Goal: Use online tool/utility

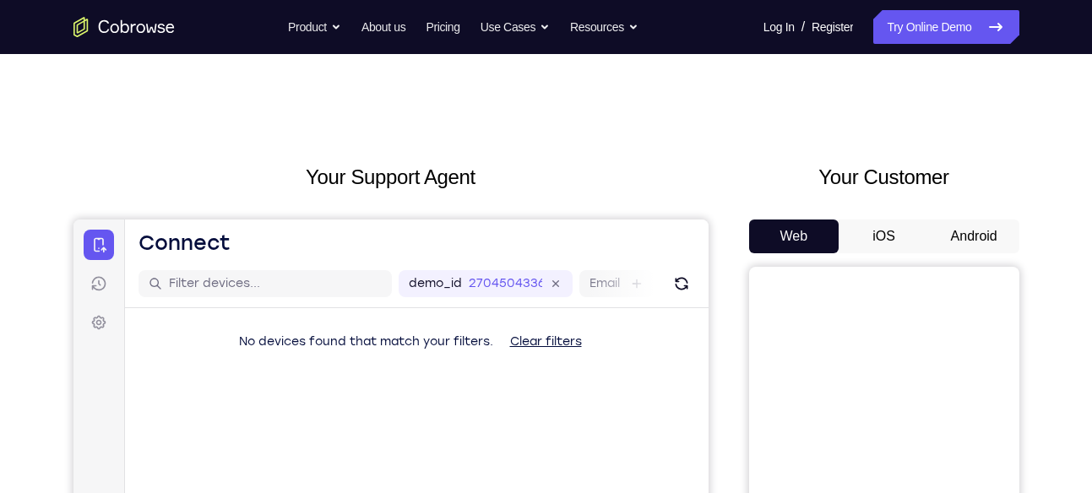
click at [958, 236] on button "Android" at bounding box center [974, 236] width 90 height 34
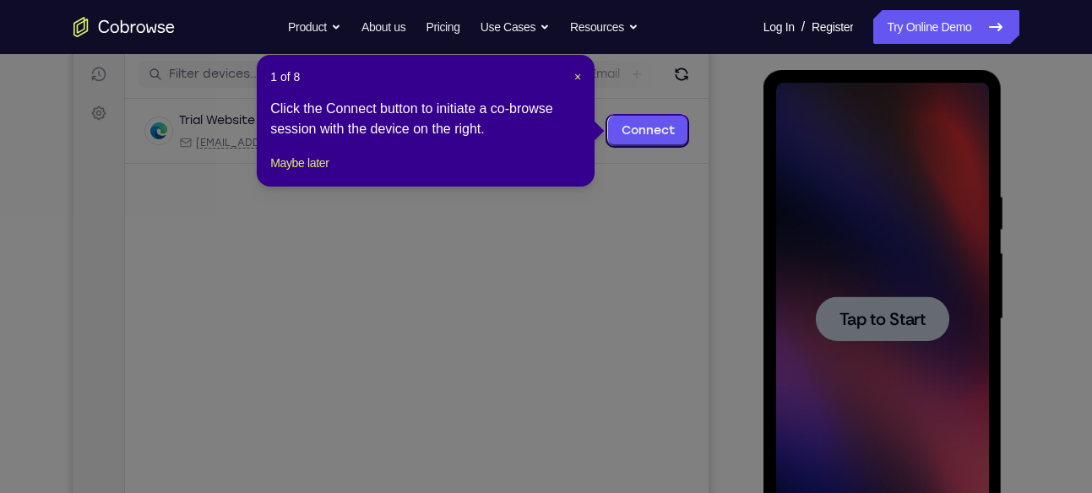
scroll to position [209, 0]
click at [578, 75] on span "×" at bounding box center [577, 78] width 7 height 14
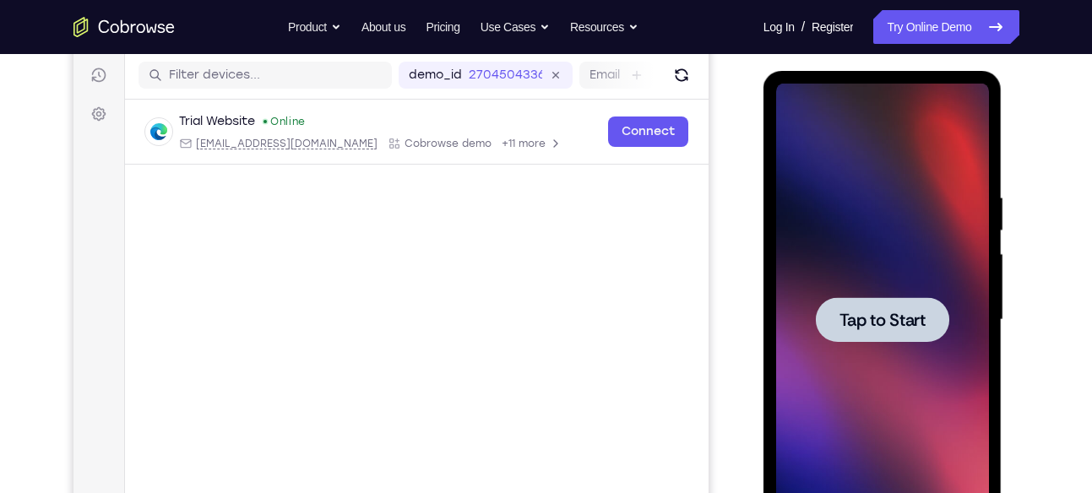
click at [898, 312] on span "Tap to Start" at bounding box center [882, 320] width 86 height 17
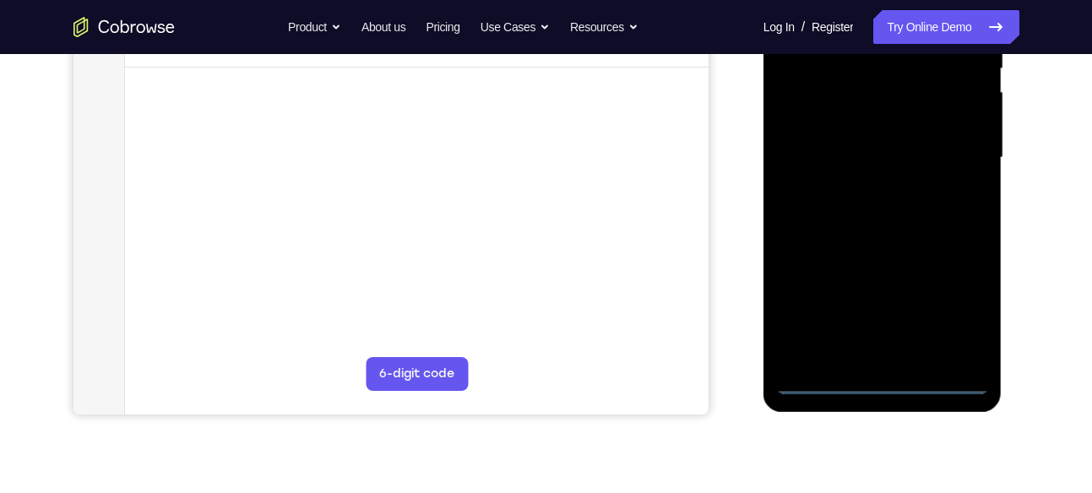
scroll to position [403, 0]
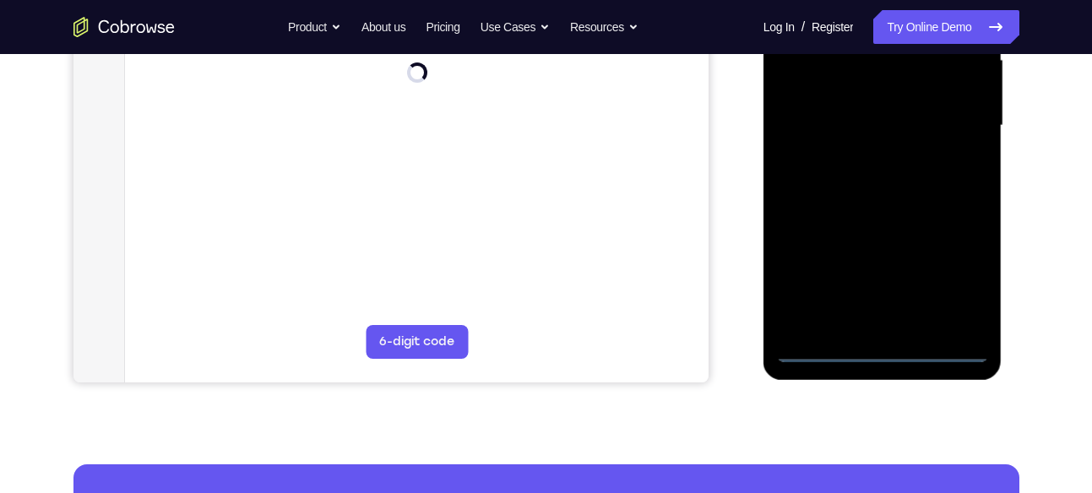
click at [884, 346] on div at bounding box center [882, 125] width 213 height 473
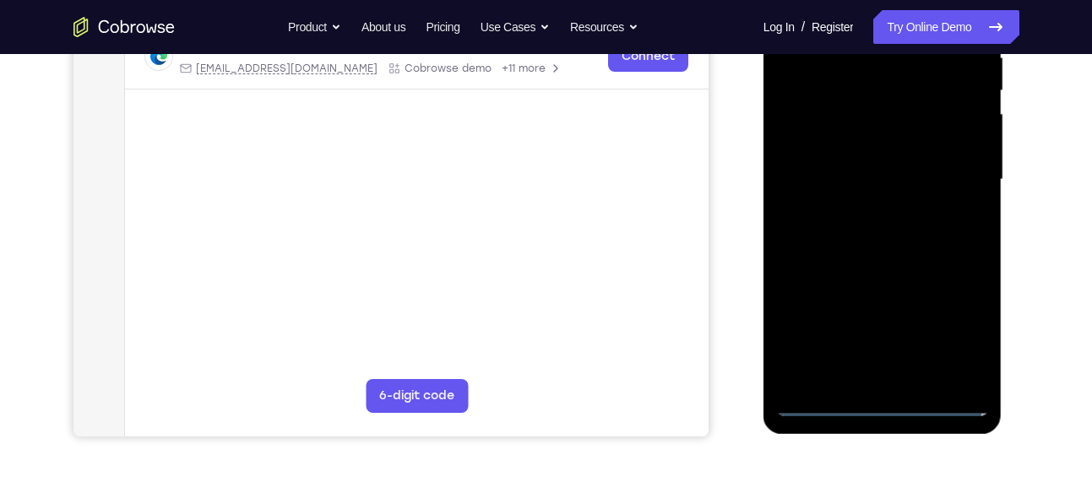
scroll to position [348, 0]
click at [962, 327] on div at bounding box center [882, 180] width 213 height 473
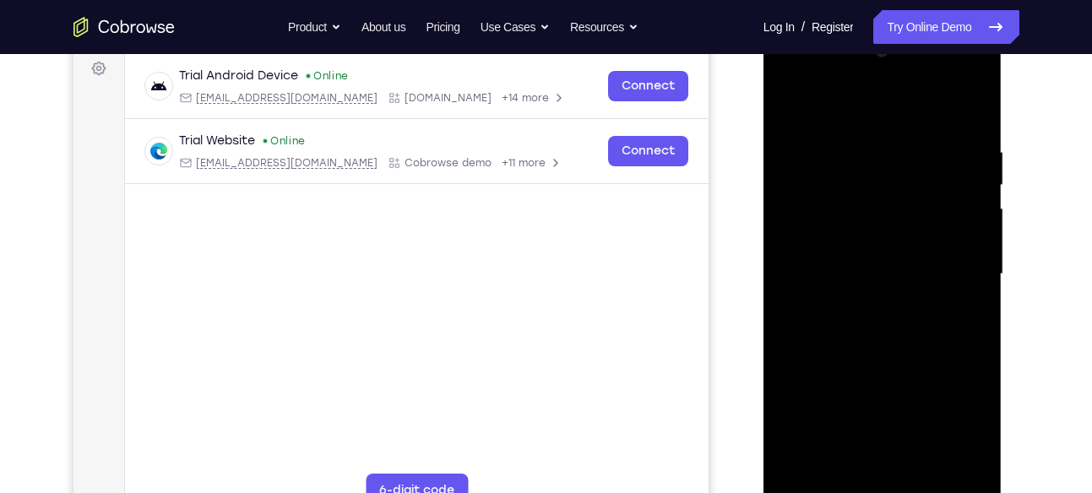
scroll to position [251, 0]
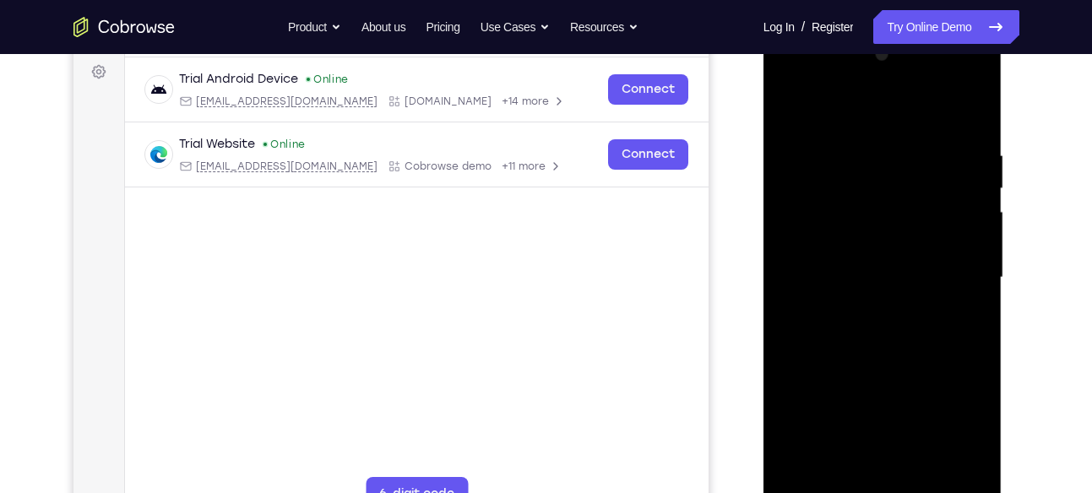
click at [835, 112] on div at bounding box center [882, 277] width 213 height 473
click at [954, 277] on div at bounding box center [882, 277] width 213 height 473
click at [870, 306] on div at bounding box center [882, 277] width 213 height 473
click at [873, 258] on div at bounding box center [882, 277] width 213 height 473
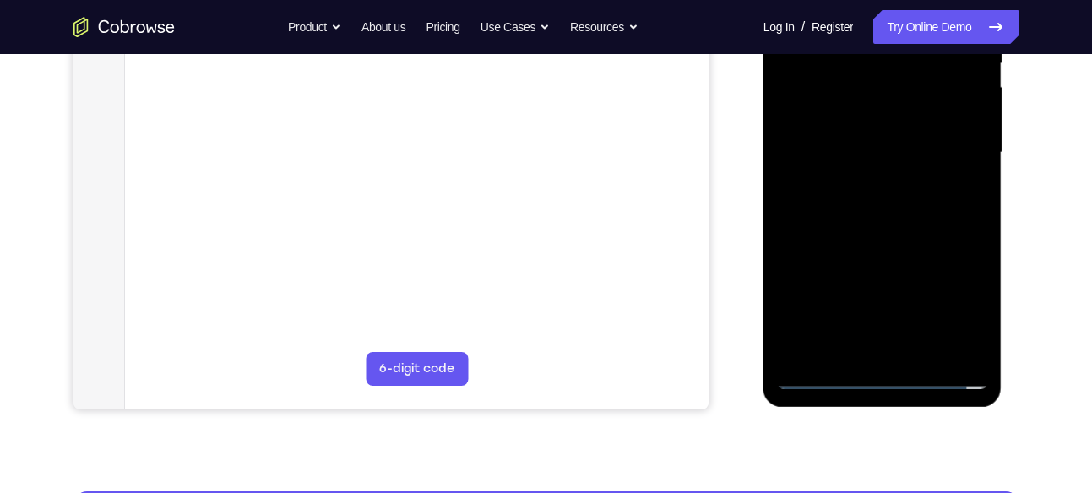
scroll to position [377, 0]
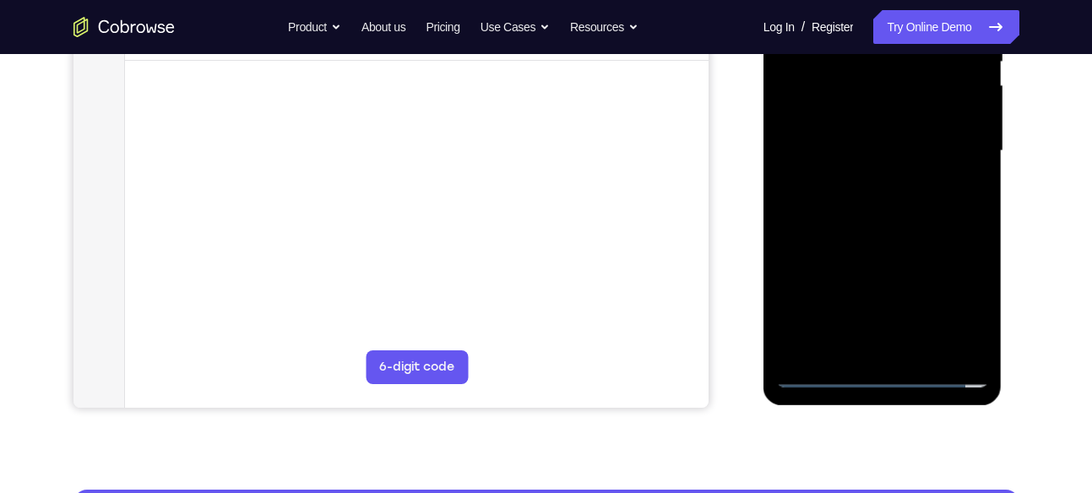
click at [903, 176] on div at bounding box center [882, 151] width 213 height 473
click at [883, 136] on div at bounding box center [882, 151] width 213 height 473
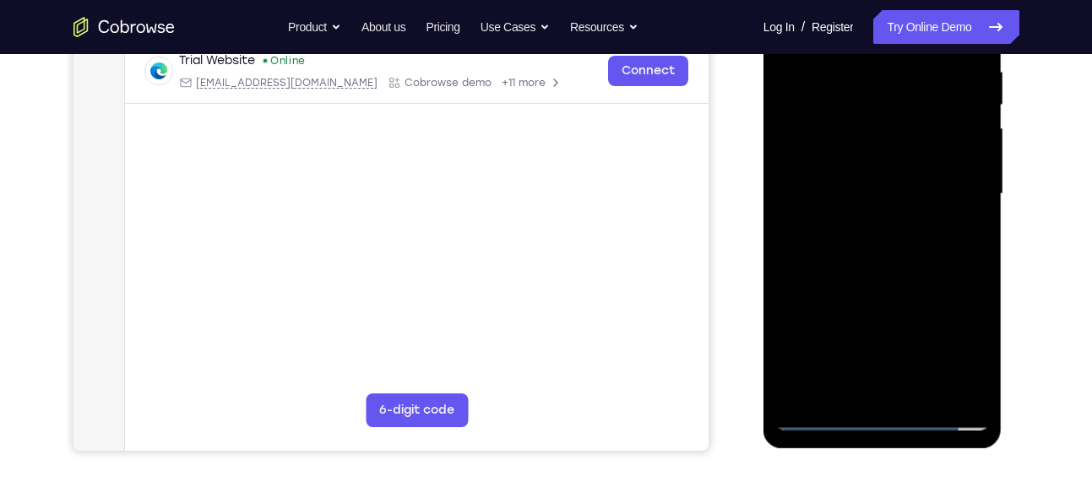
scroll to position [335, 0]
click at [824, 416] on div at bounding box center [882, 193] width 213 height 473
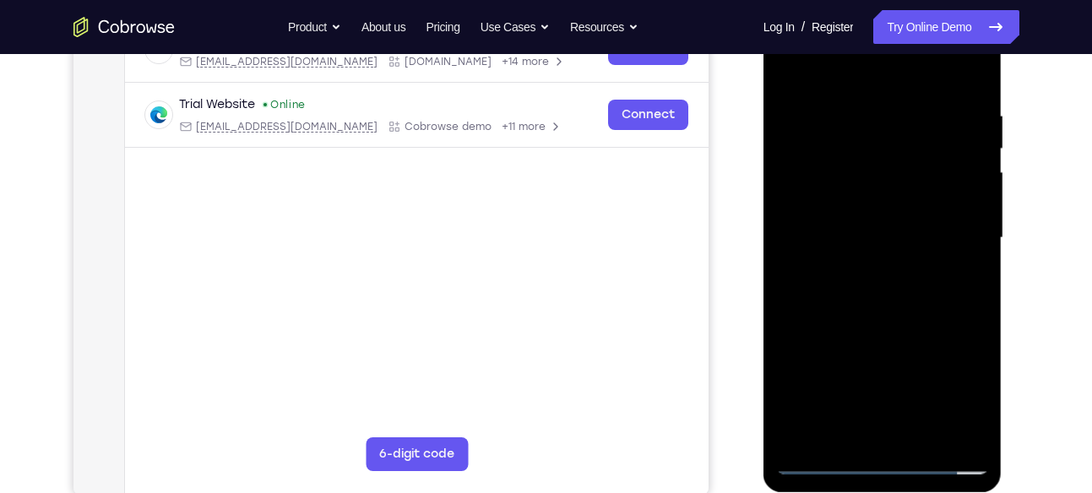
scroll to position [287, 0]
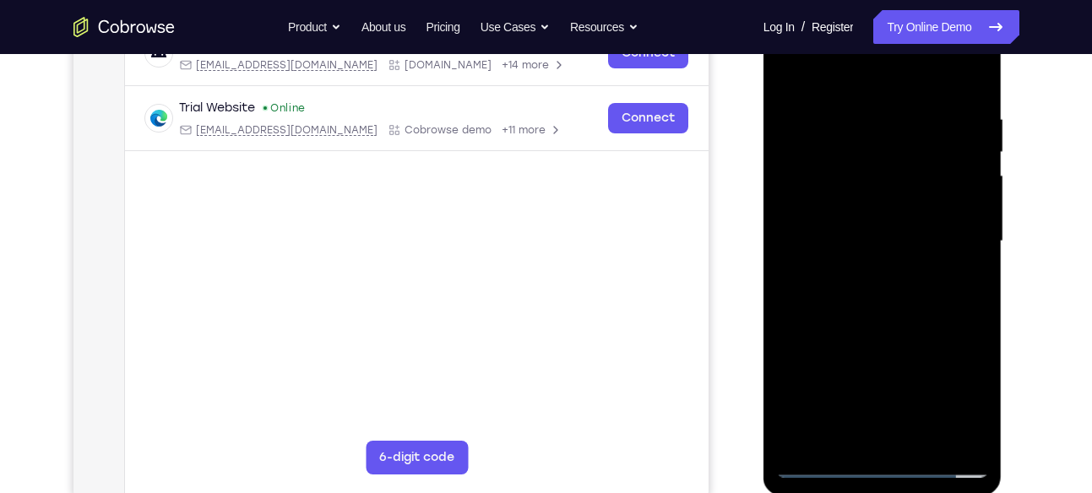
click at [852, 160] on div at bounding box center [882, 241] width 213 height 473
click at [898, 192] on div at bounding box center [882, 241] width 213 height 473
click at [811, 177] on div at bounding box center [882, 241] width 213 height 473
click at [854, 209] on div at bounding box center [882, 241] width 213 height 473
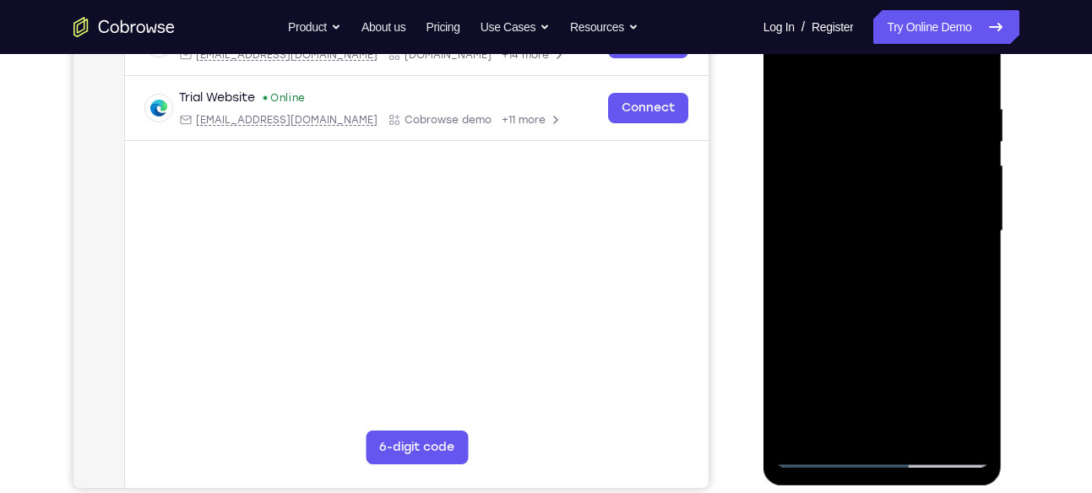
scroll to position [298, 0]
click at [978, 84] on div at bounding box center [882, 230] width 213 height 473
drag, startPoint x: 940, startPoint y: 279, endPoint x: 922, endPoint y: 359, distance: 82.3
click at [922, 359] on div at bounding box center [882, 230] width 213 height 473
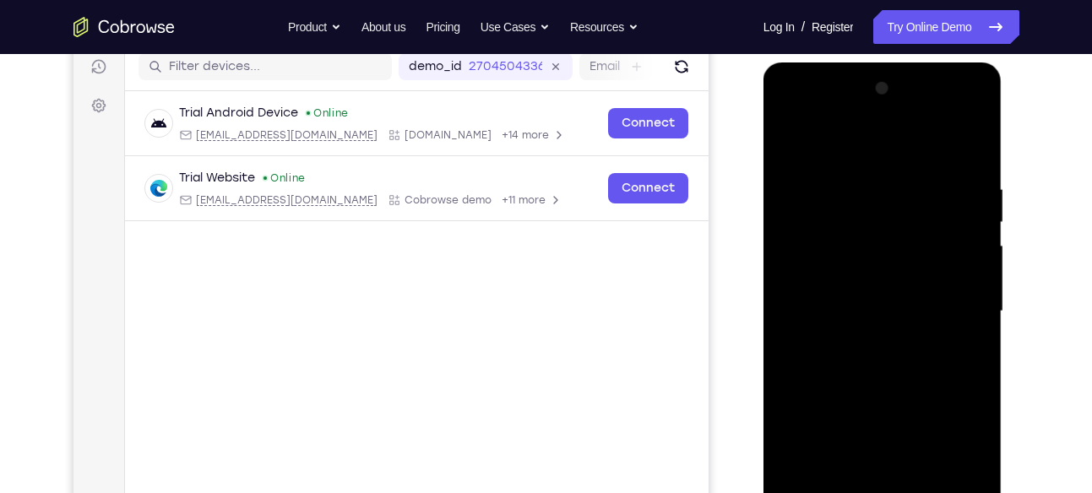
scroll to position [216, 0]
click at [973, 143] on div at bounding box center [882, 312] width 213 height 473
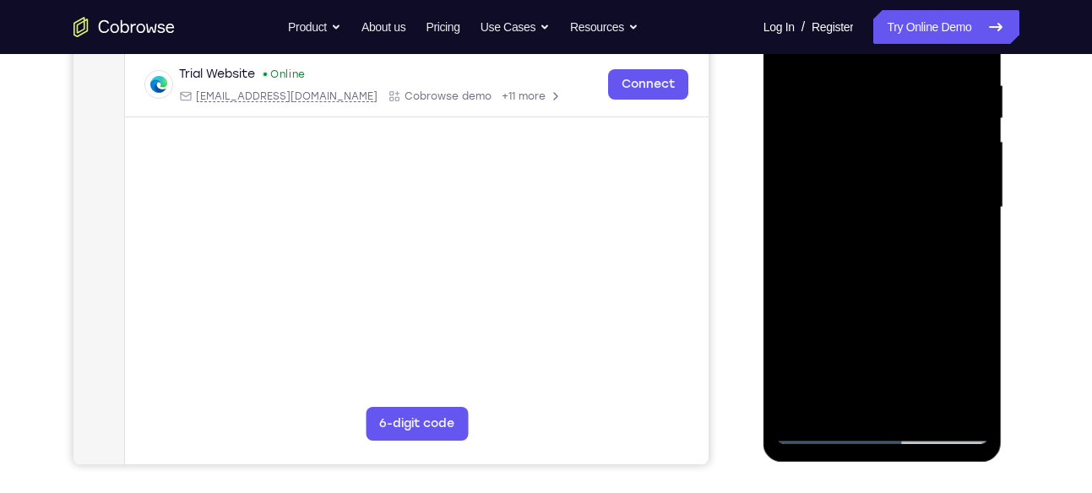
scroll to position [323, 0]
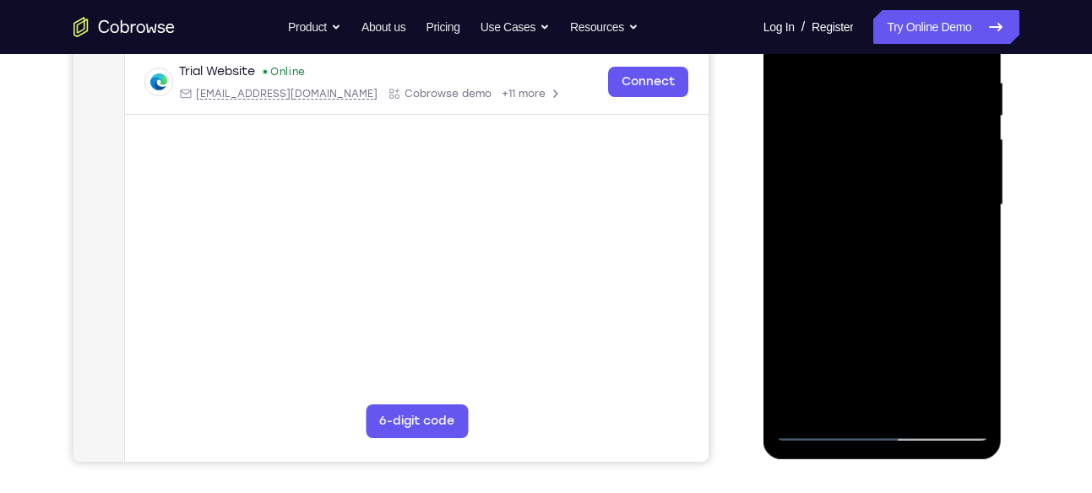
click at [924, 404] on div at bounding box center [882, 205] width 213 height 473
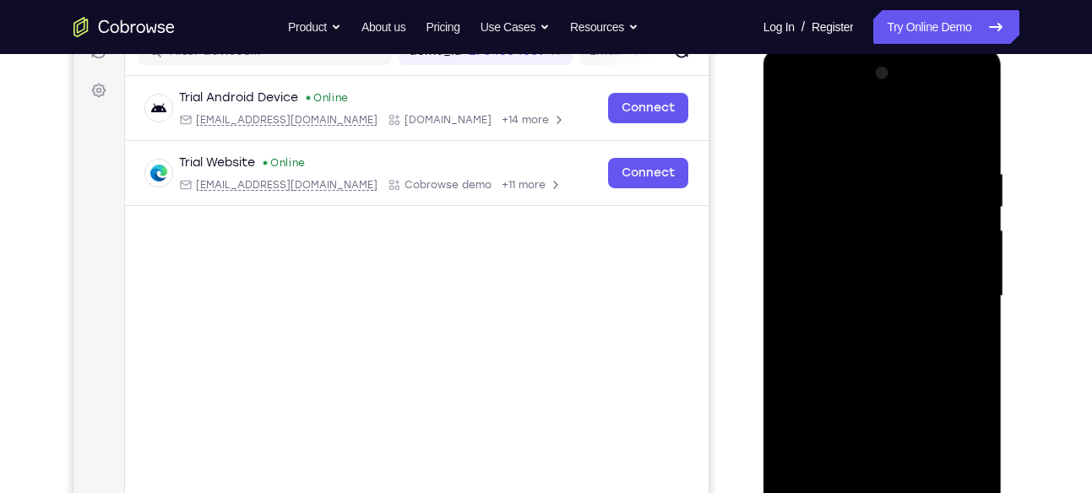
scroll to position [241, 0]
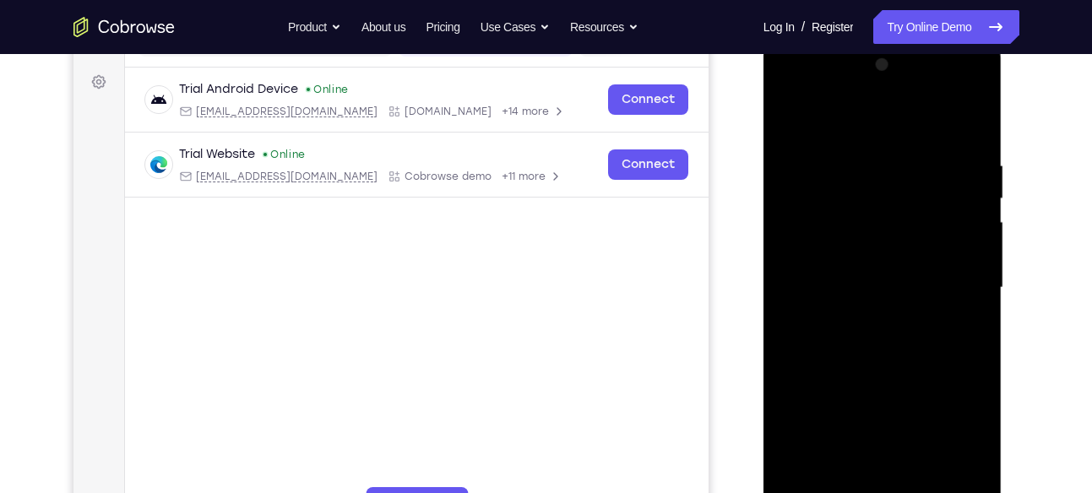
click at [891, 382] on div at bounding box center [882, 287] width 213 height 473
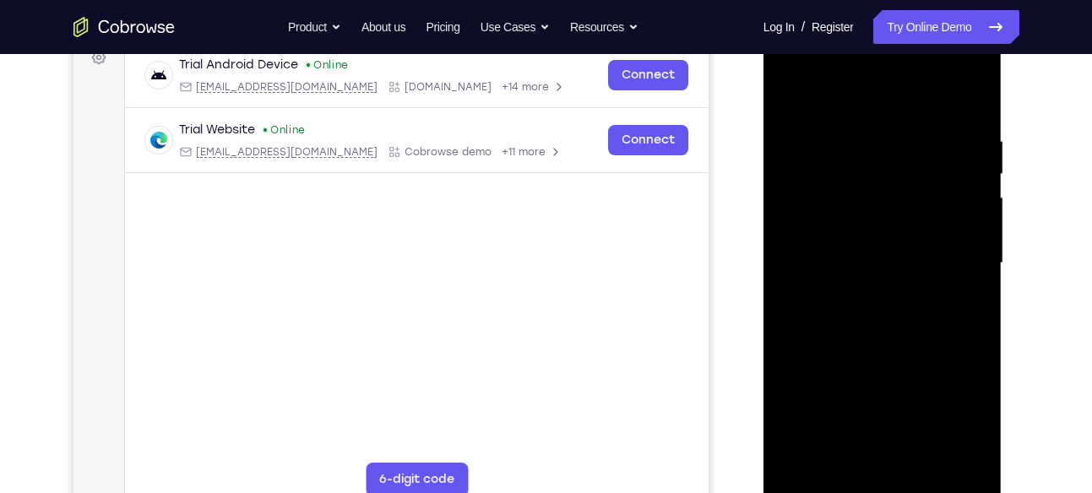
scroll to position [273, 0]
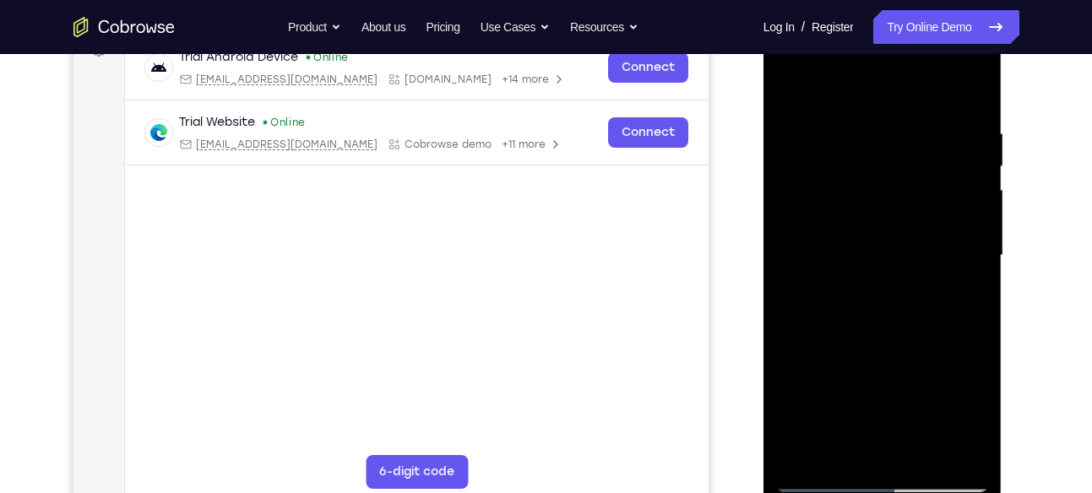
drag, startPoint x: 902, startPoint y: 378, endPoint x: 892, endPoint y: 219, distance: 159.0
click at [892, 219] on div at bounding box center [882, 255] width 213 height 473
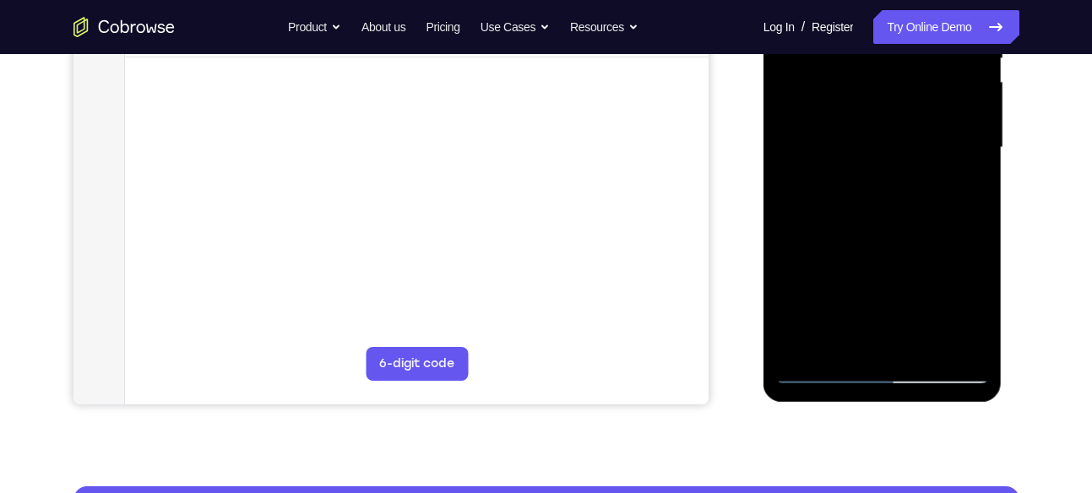
scroll to position [382, 0]
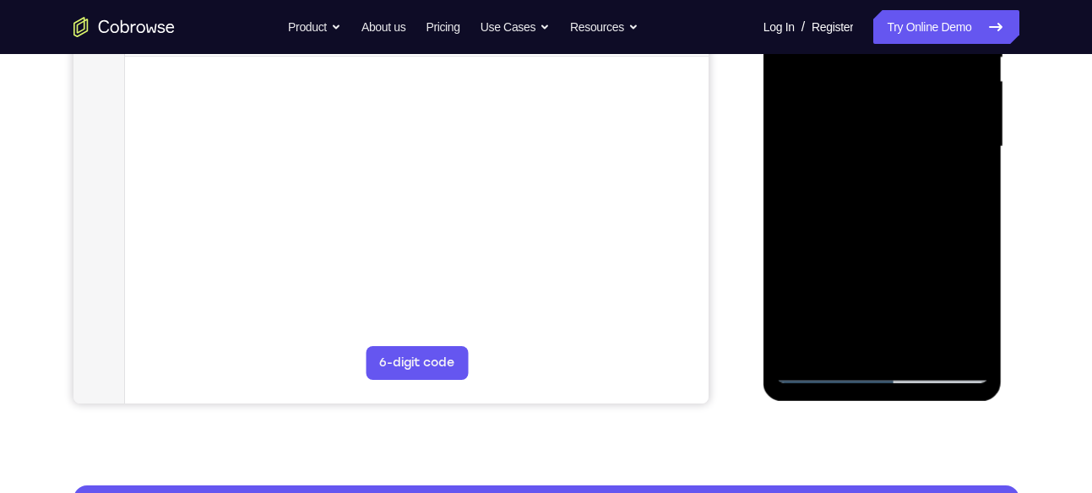
click at [823, 369] on div at bounding box center [882, 147] width 213 height 473
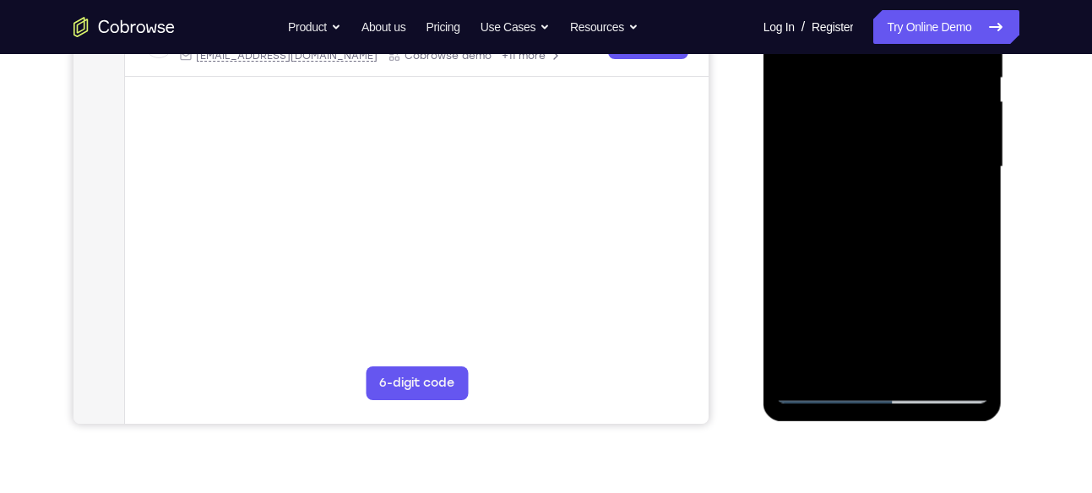
scroll to position [359, 0]
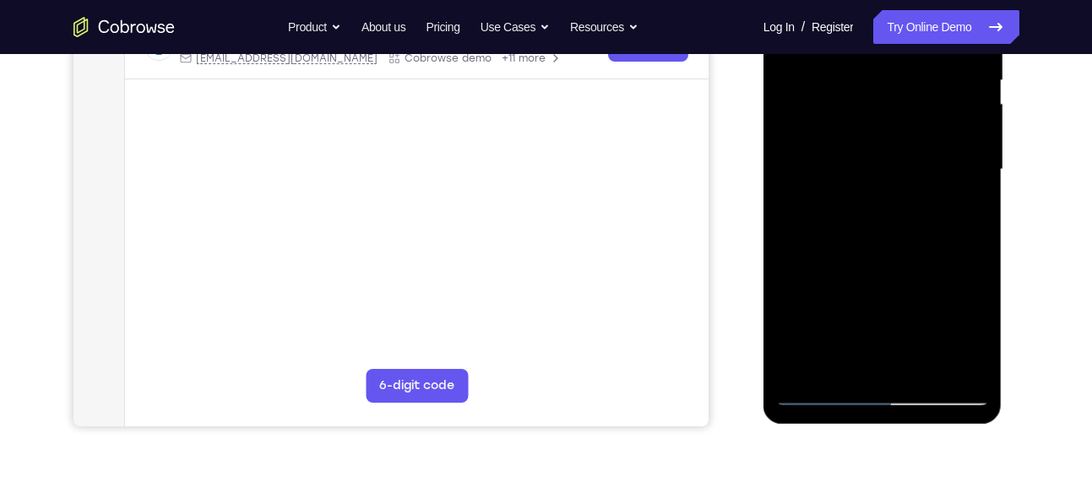
click at [796, 244] on div at bounding box center [882, 169] width 213 height 473
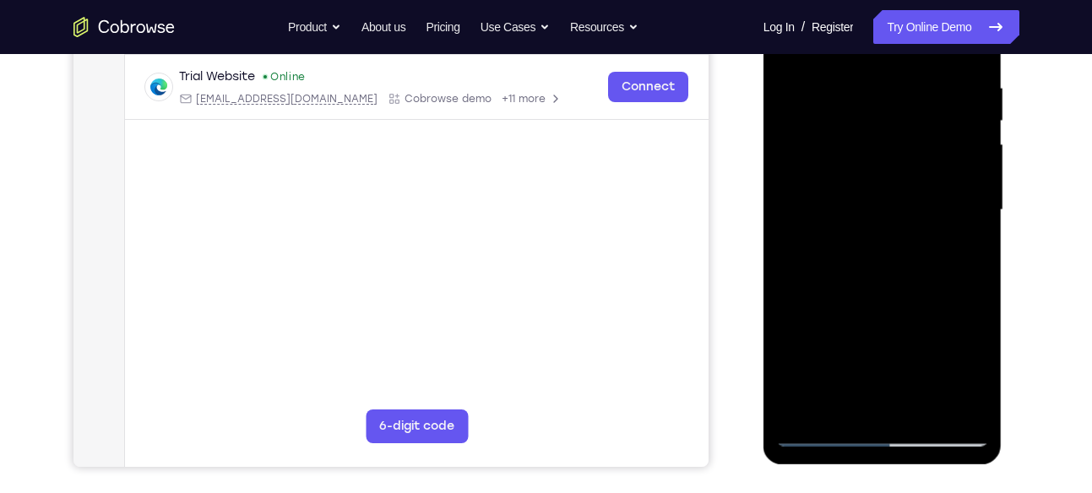
scroll to position [322, 0]
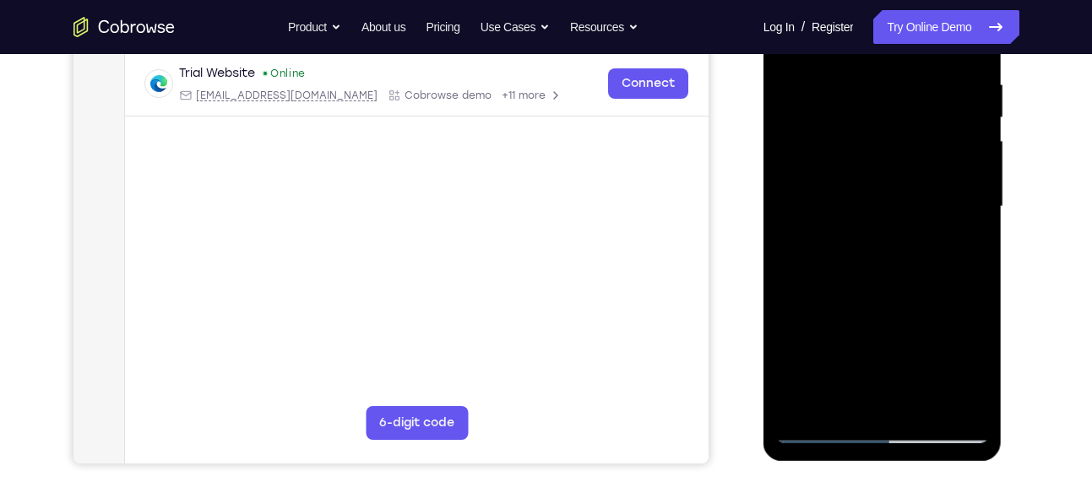
click at [964, 393] on div at bounding box center [882, 206] width 213 height 473
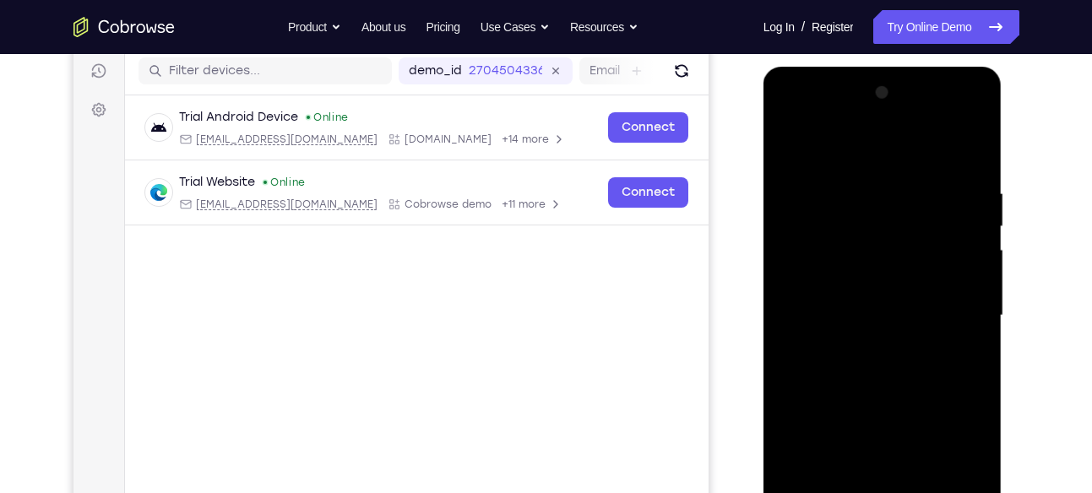
scroll to position [212, 0]
click at [965, 150] on div at bounding box center [882, 316] width 213 height 473
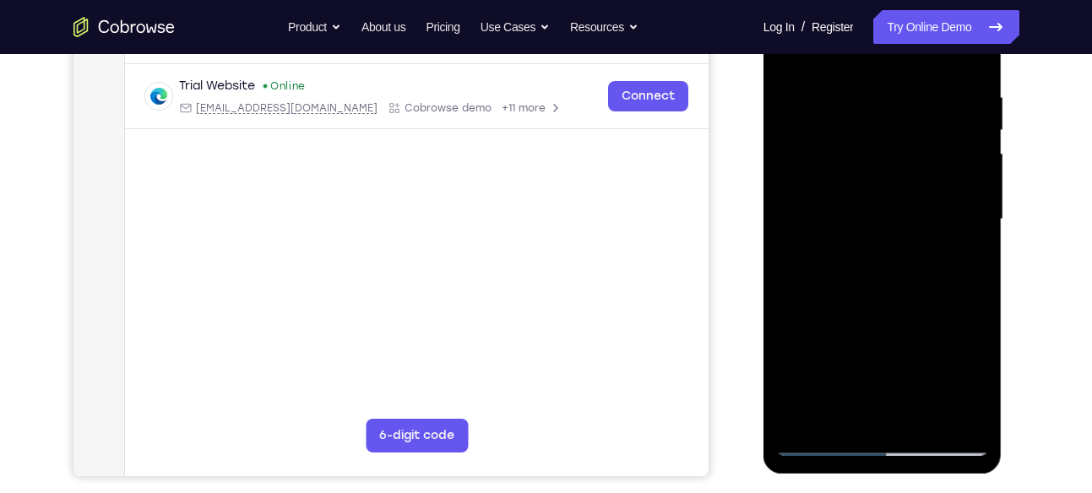
scroll to position [312, 0]
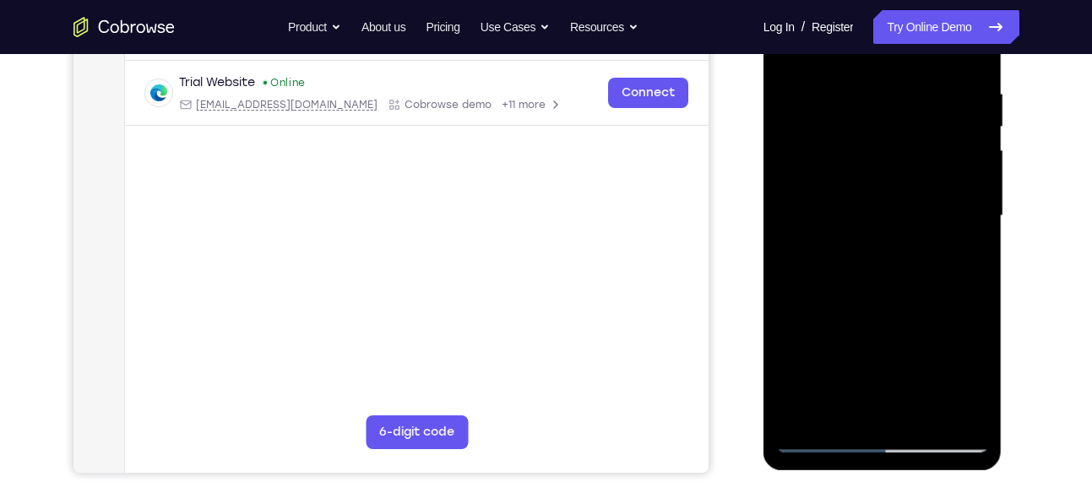
click at [789, 321] on div at bounding box center [882, 216] width 213 height 473
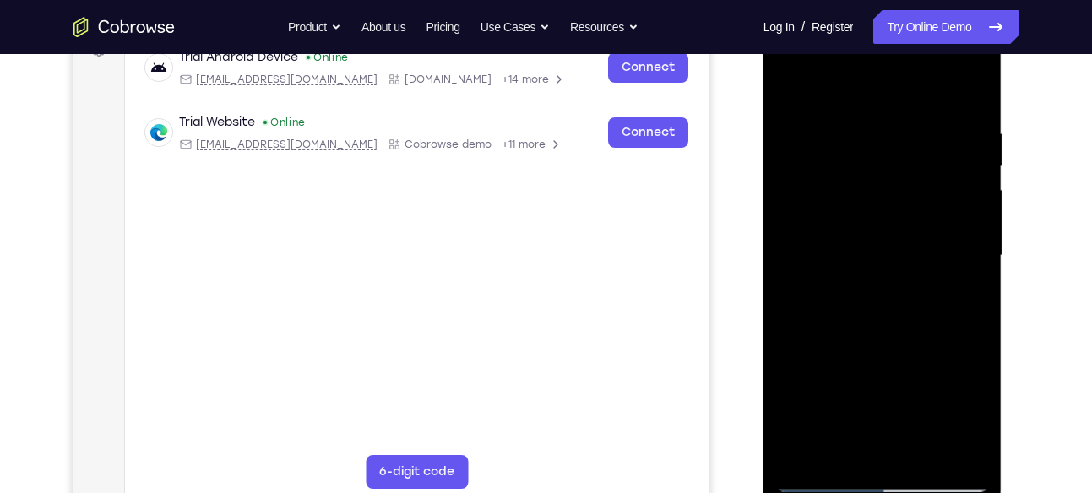
scroll to position [270, 0]
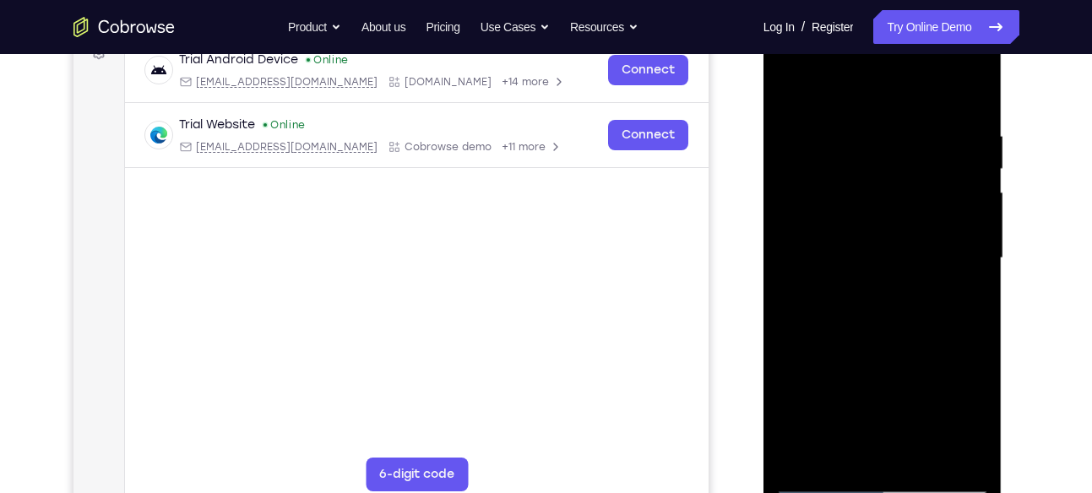
click at [968, 94] on div at bounding box center [882, 258] width 213 height 473
click at [791, 90] on div at bounding box center [882, 258] width 213 height 473
click at [861, 122] on div at bounding box center [882, 258] width 213 height 473
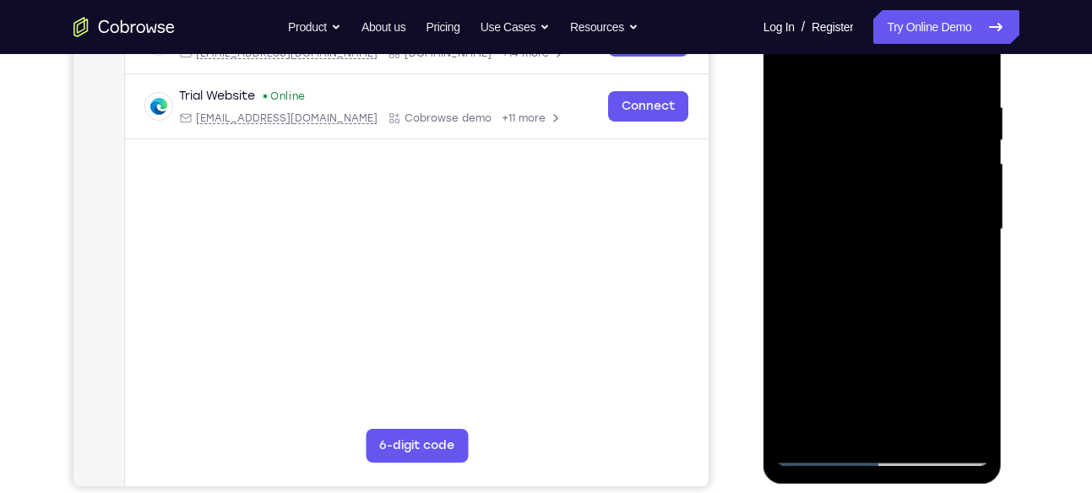
scroll to position [303, 0]
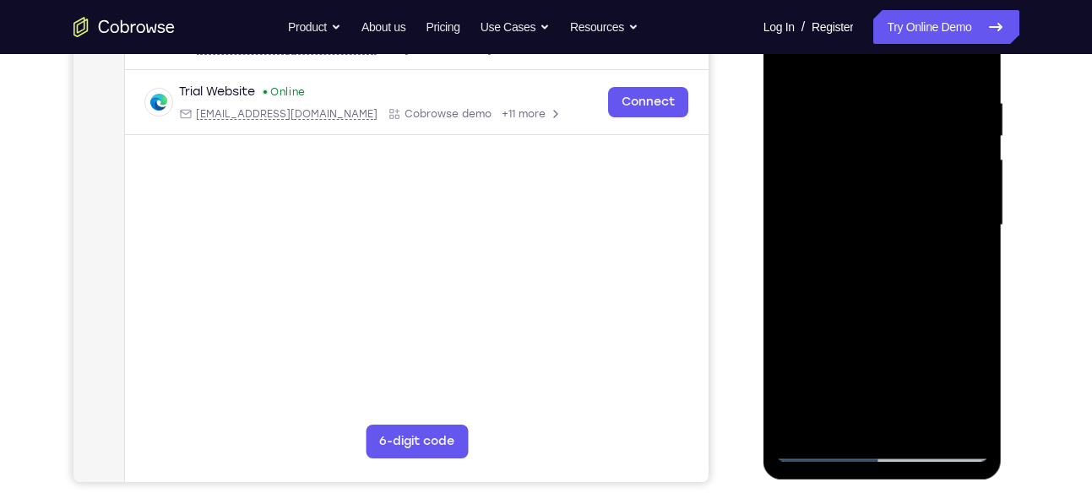
click at [948, 418] on div at bounding box center [882, 225] width 213 height 473
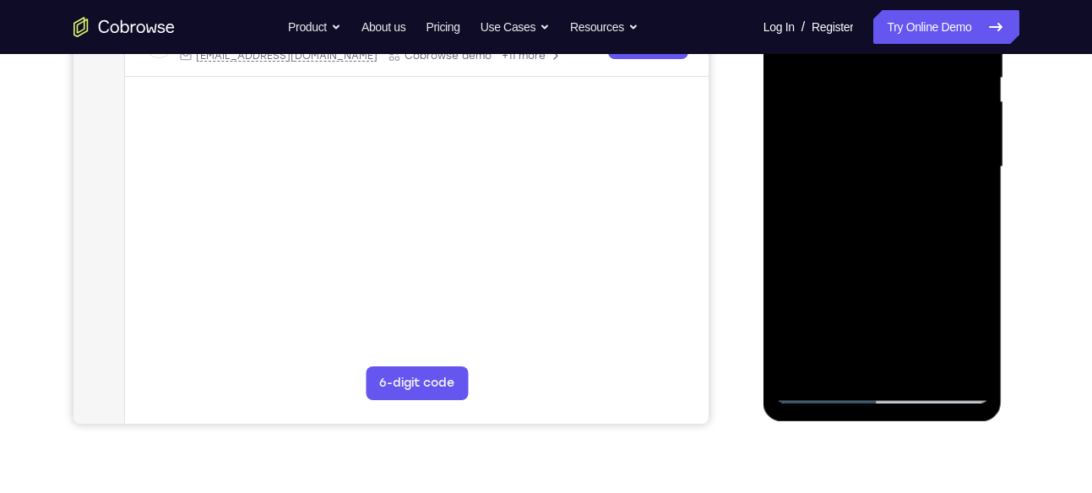
scroll to position [328, 0]
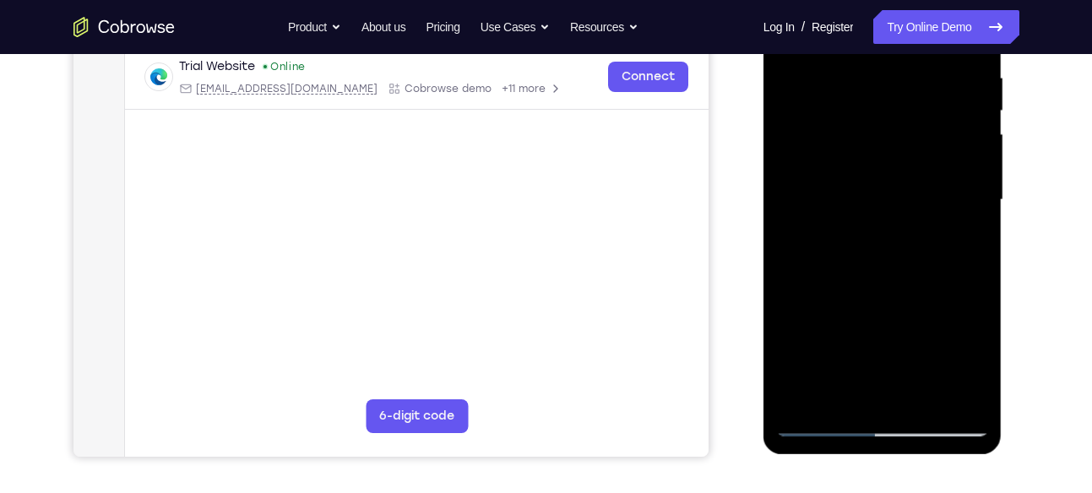
click at [837, 388] on div at bounding box center [882, 200] width 213 height 473
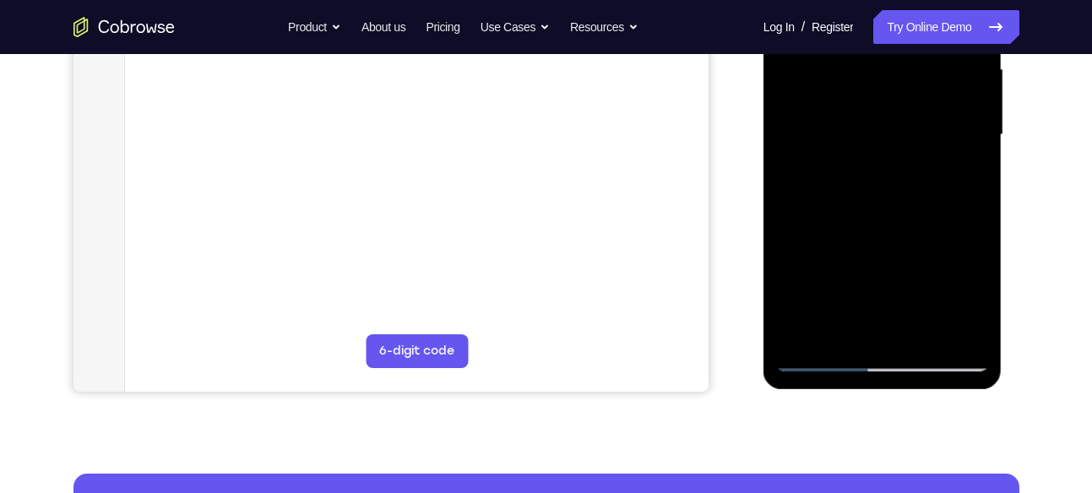
scroll to position [399, 0]
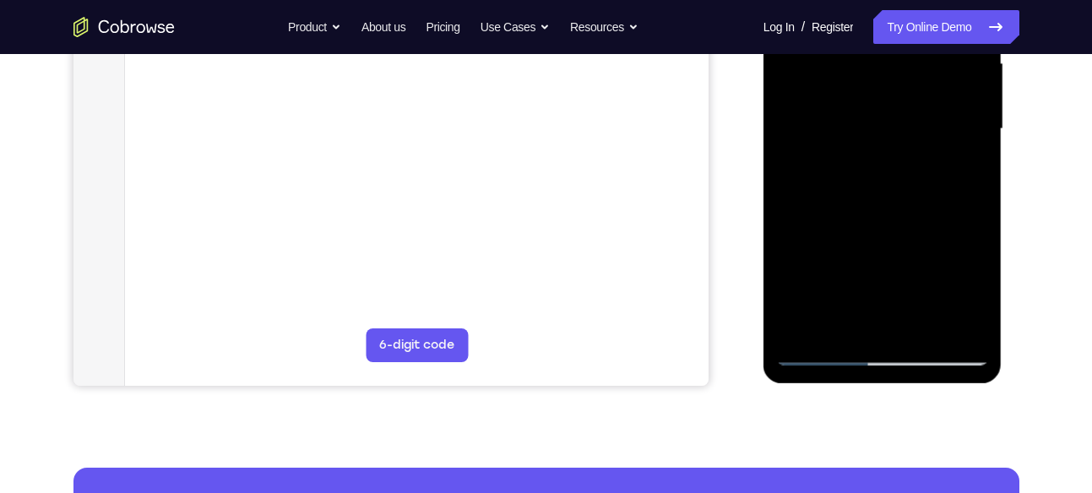
click at [816, 350] on div at bounding box center [882, 129] width 213 height 473
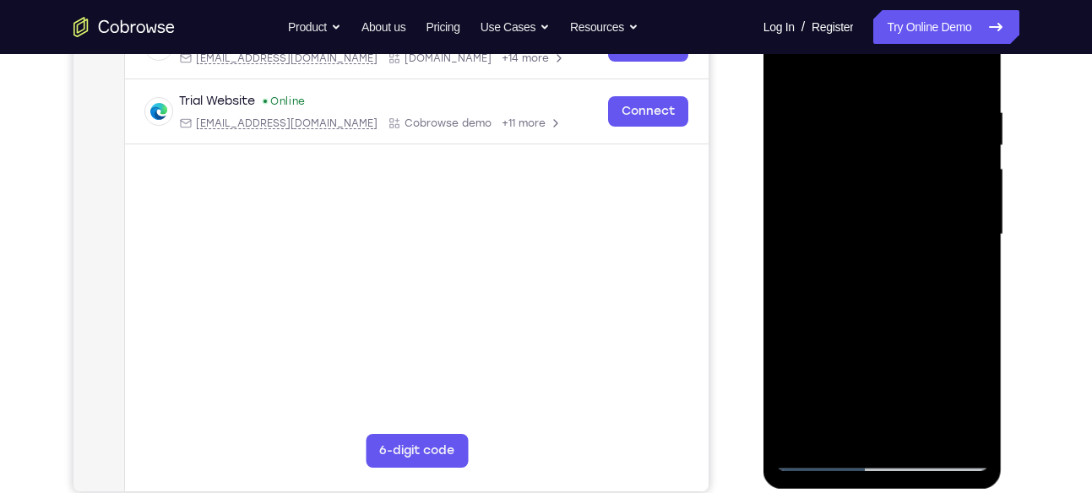
scroll to position [295, 0]
click at [959, 429] on div at bounding box center [882, 233] width 213 height 473
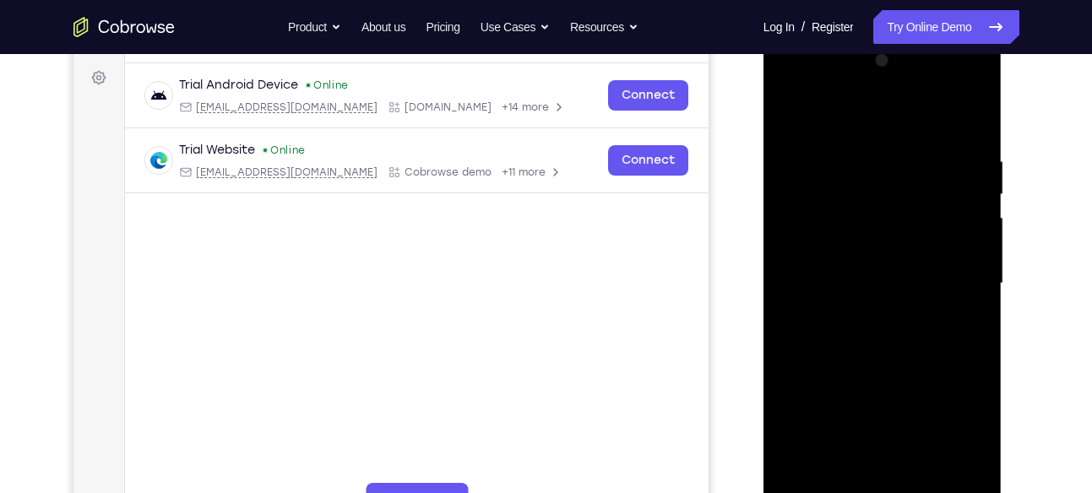
scroll to position [244, 0]
click at [970, 123] on div at bounding box center [882, 284] width 213 height 473
click at [921, 148] on div at bounding box center [882, 284] width 213 height 473
click at [967, 120] on div at bounding box center [882, 285] width 213 height 473
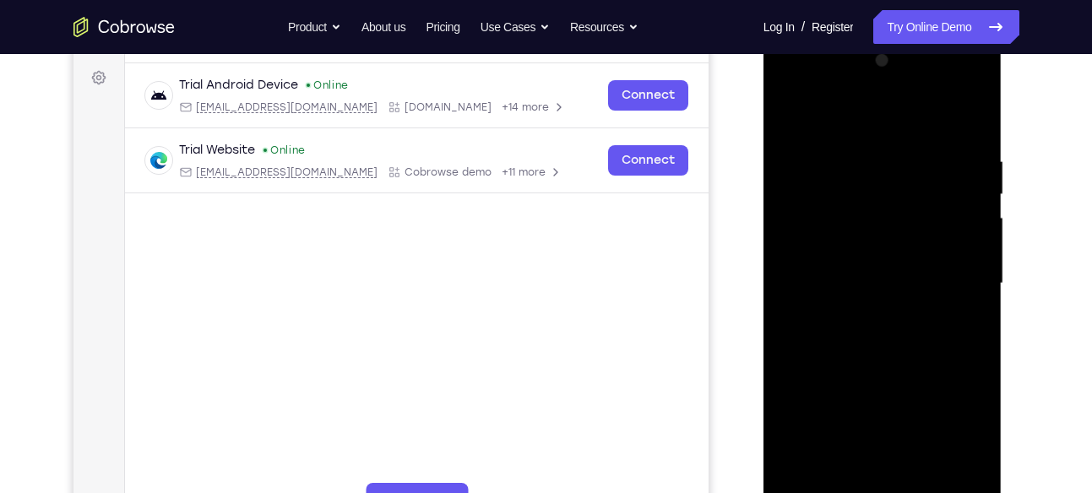
scroll to position [246, 0]
click at [902, 142] on div at bounding box center [882, 282] width 213 height 473
click at [968, 117] on div at bounding box center [882, 282] width 213 height 473
drag, startPoint x: 940, startPoint y: 348, endPoint x: 958, endPoint y: 17, distance: 331.4
click at [958, 34] on html "Online web based iOS Simulators and Android Emulators. Run iPhone, iPad, Mobile…" at bounding box center [883, 287] width 241 height 507
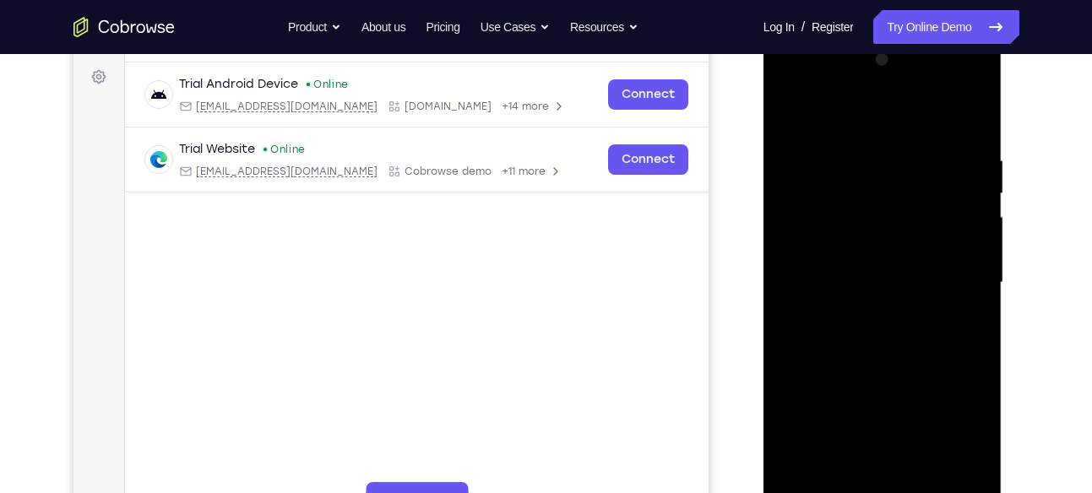
drag, startPoint x: 929, startPoint y: 371, endPoint x: 945, endPoint y: 93, distance: 278.2
click at [945, 93] on div at bounding box center [882, 282] width 213 height 473
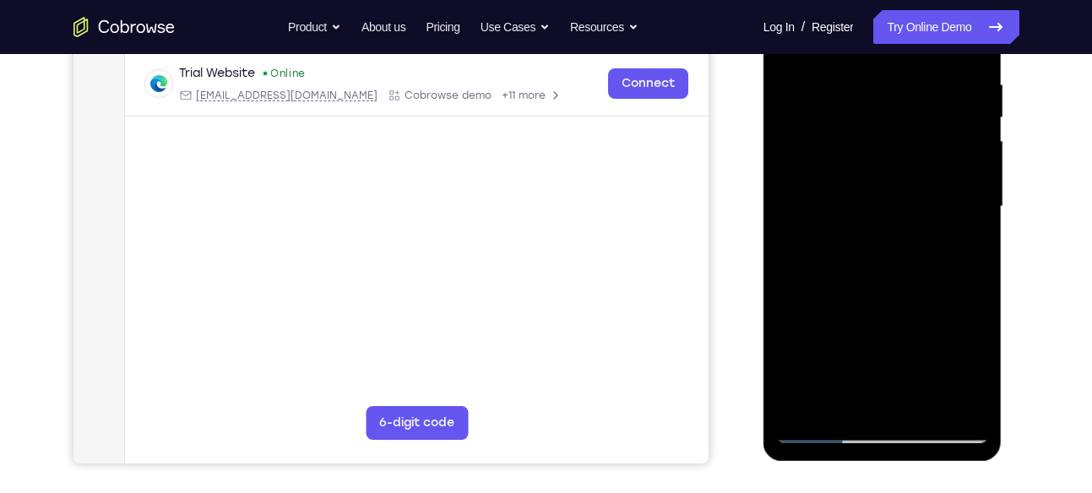
scroll to position [322, 0]
drag, startPoint x: 916, startPoint y: 313, endPoint x: 920, endPoint y: 114, distance: 199.3
click at [920, 114] on div at bounding box center [882, 206] width 213 height 473
click at [974, 199] on div at bounding box center [882, 206] width 213 height 473
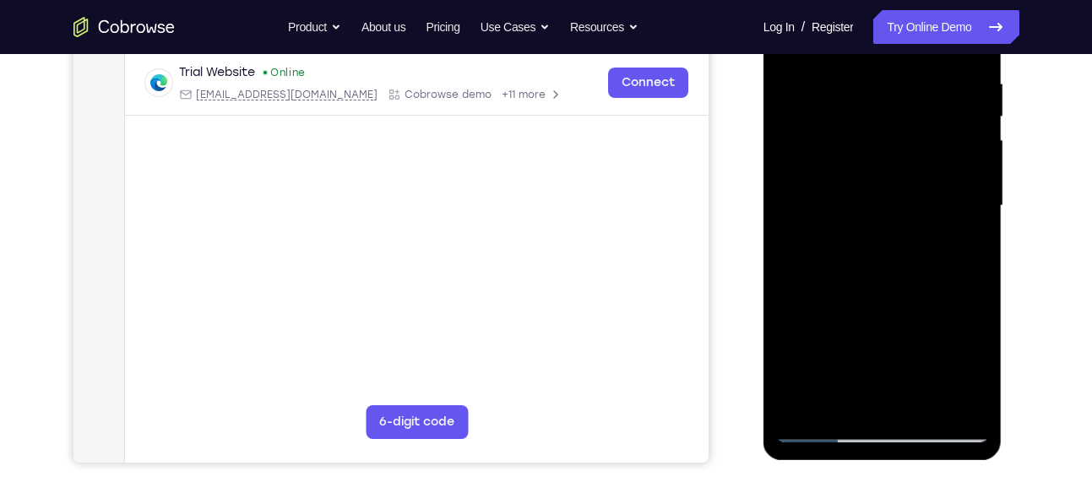
click at [788, 353] on div at bounding box center [882, 206] width 213 height 473
drag, startPoint x: 897, startPoint y: 333, endPoint x: 902, endPoint y: 128, distance: 204.4
click at [902, 128] on div at bounding box center [882, 206] width 213 height 473
drag, startPoint x: 897, startPoint y: 350, endPoint x: 905, endPoint y: 111, distance: 239.0
click at [905, 111] on div at bounding box center [882, 206] width 213 height 473
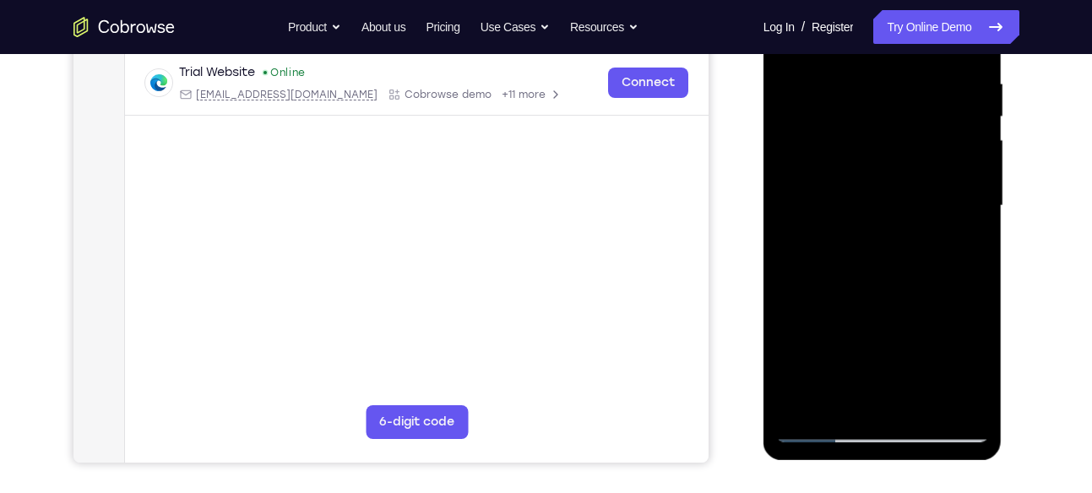
drag, startPoint x: 895, startPoint y: 307, endPoint x: 909, endPoint y: 111, distance: 196.4
click at [909, 111] on div at bounding box center [882, 206] width 213 height 473
click at [797, 398] on div at bounding box center [882, 206] width 213 height 473
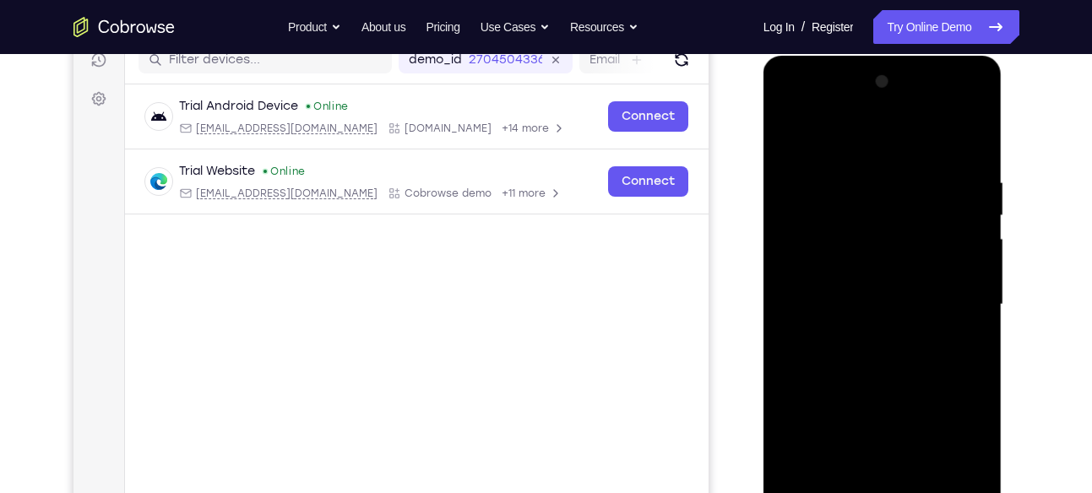
scroll to position [223, 0]
drag, startPoint x: 942, startPoint y: 177, endPoint x: 792, endPoint y: 169, distance: 150.5
click at [792, 169] on div at bounding box center [882, 305] width 213 height 473
click at [912, 176] on div at bounding box center [882, 305] width 213 height 473
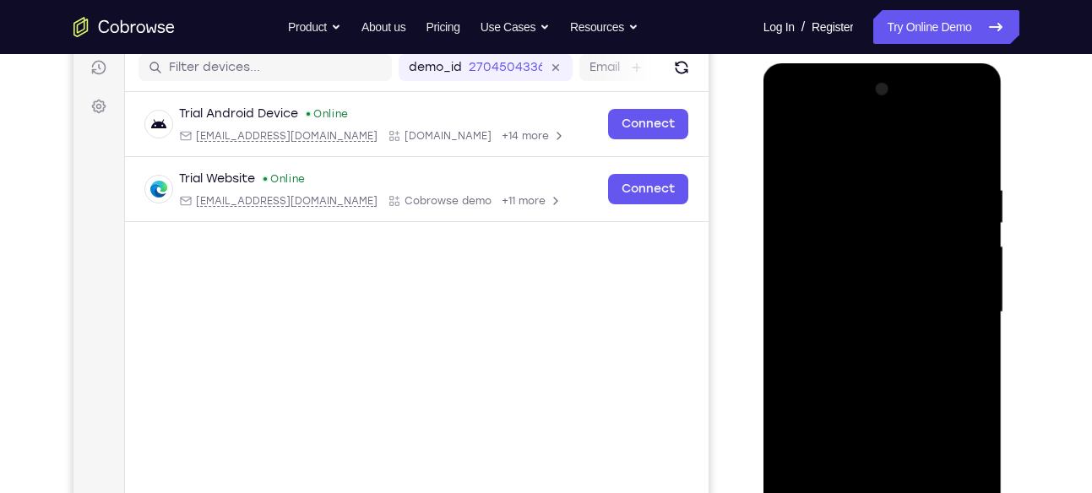
scroll to position [214, 0]
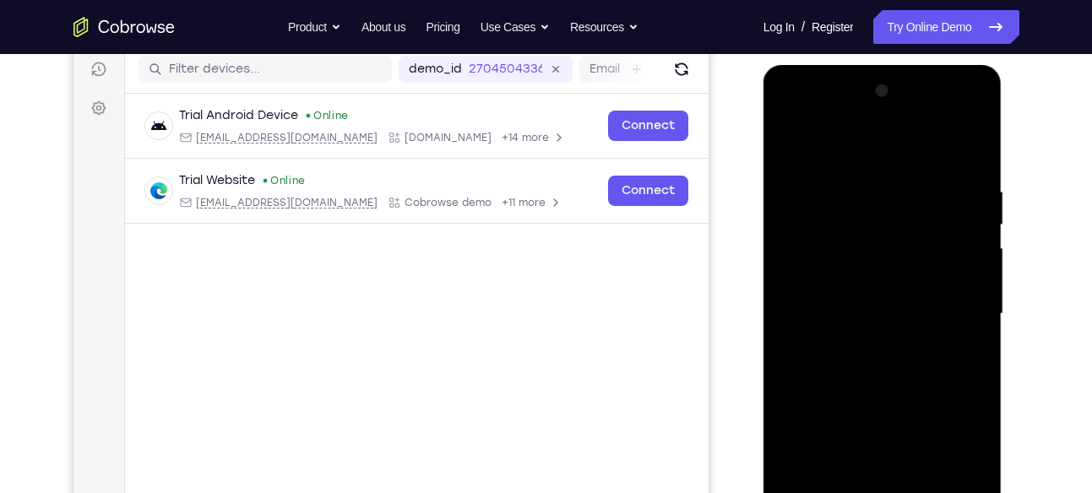
click at [969, 154] on div at bounding box center [882, 314] width 213 height 473
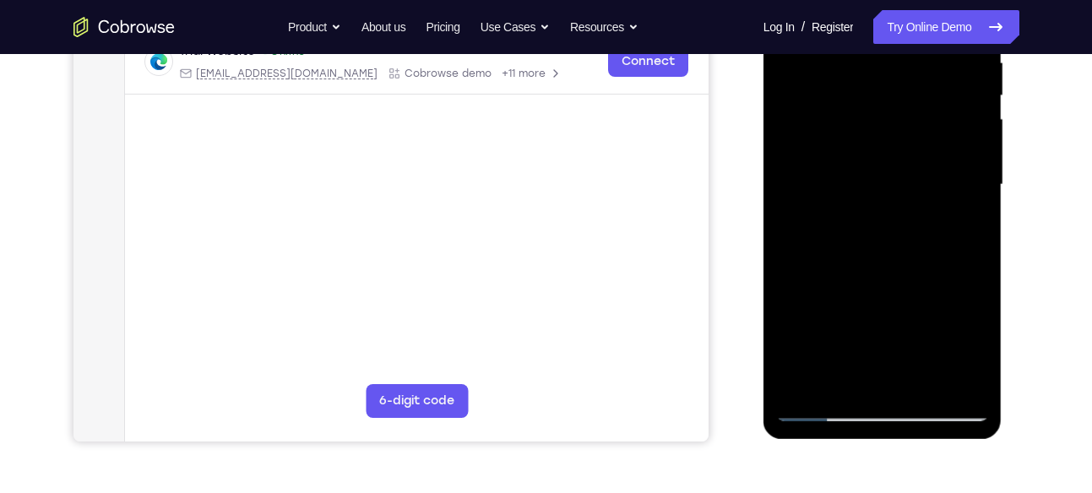
scroll to position [344, 0]
click at [919, 382] on div at bounding box center [882, 184] width 213 height 473
drag, startPoint x: 902, startPoint y: 344, endPoint x: 901, endPoint y: 164, distance: 179.8
click at [901, 164] on div at bounding box center [882, 184] width 213 height 473
drag, startPoint x: 902, startPoint y: 338, endPoint x: 902, endPoint y: 237, distance: 100.5
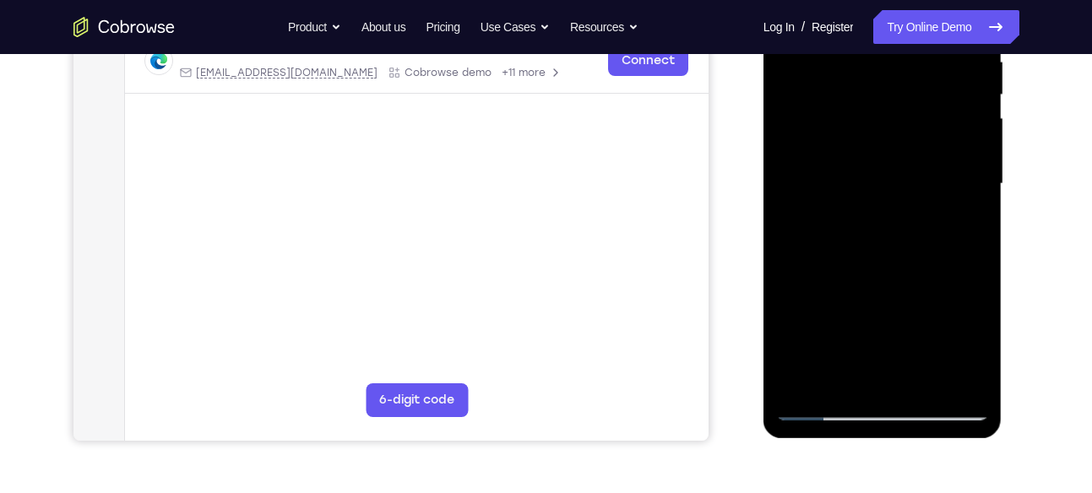
click at [902, 237] on div at bounding box center [882, 184] width 213 height 473
click at [854, 207] on div at bounding box center [882, 184] width 213 height 473
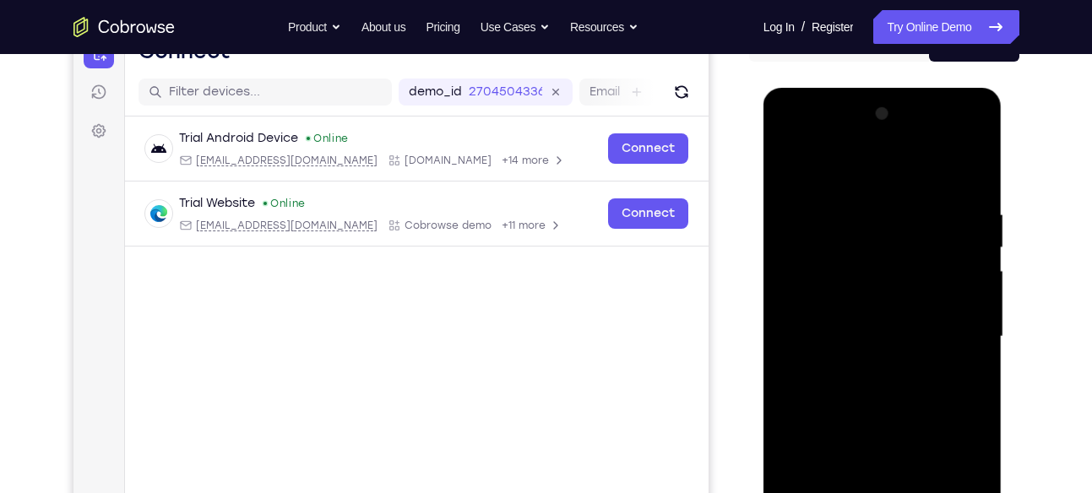
scroll to position [191, 0]
click at [816, 163] on div at bounding box center [882, 337] width 213 height 473
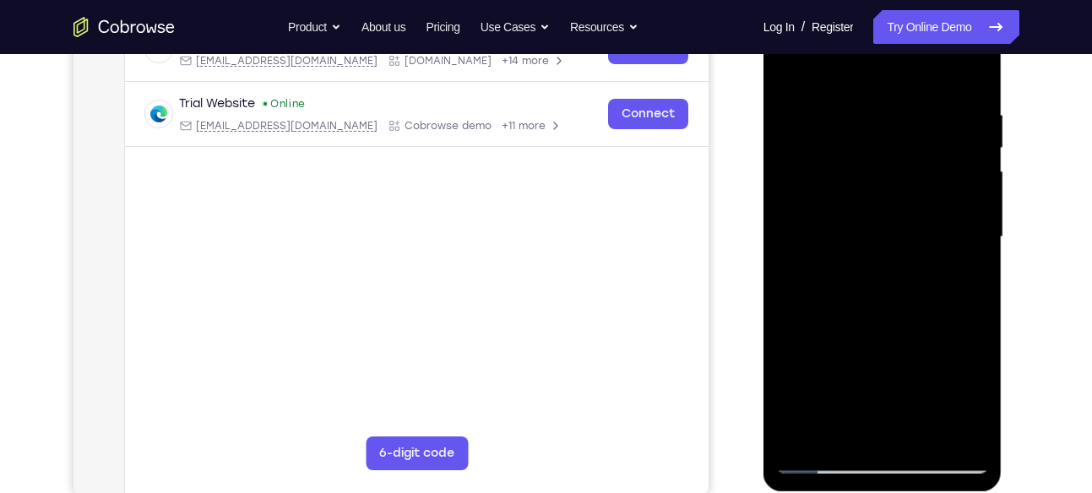
scroll to position [292, 0]
click at [804, 438] on div at bounding box center [882, 236] width 213 height 473
click at [853, 93] on div at bounding box center [882, 236] width 213 height 473
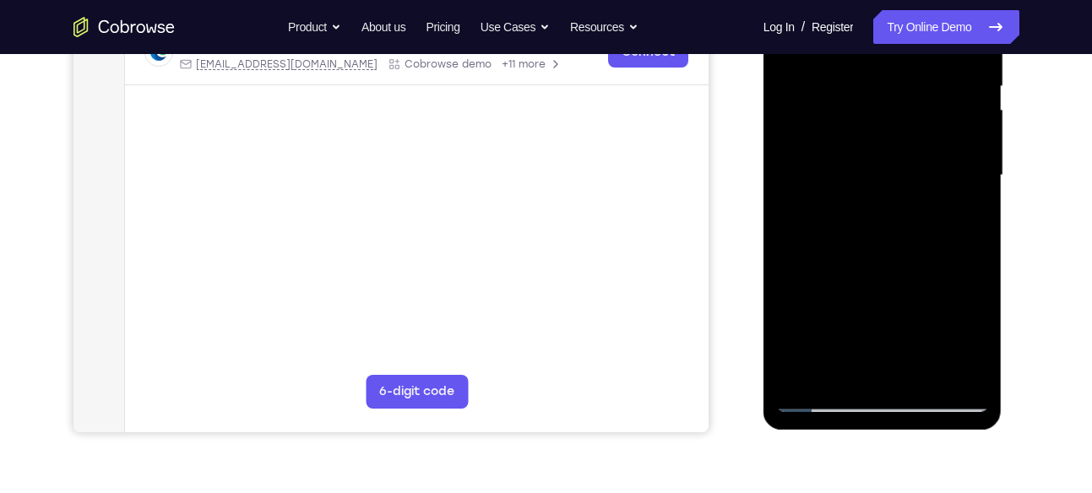
scroll to position [354, 0]
click at [884, 366] on div at bounding box center [882, 174] width 213 height 473
click at [817, 401] on div at bounding box center [882, 174] width 213 height 473
click at [816, 396] on div at bounding box center [882, 174] width 213 height 473
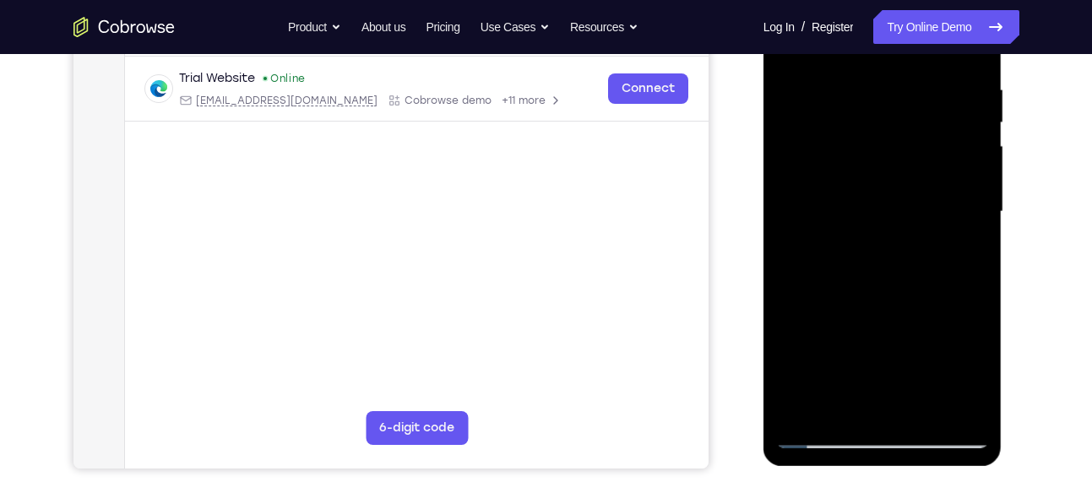
scroll to position [314, 0]
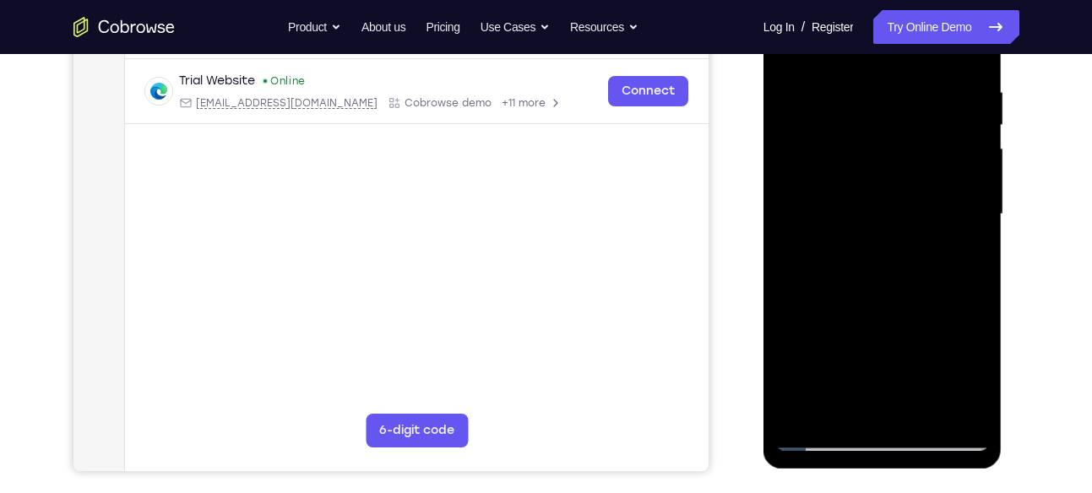
click at [923, 415] on div at bounding box center [882, 214] width 213 height 473
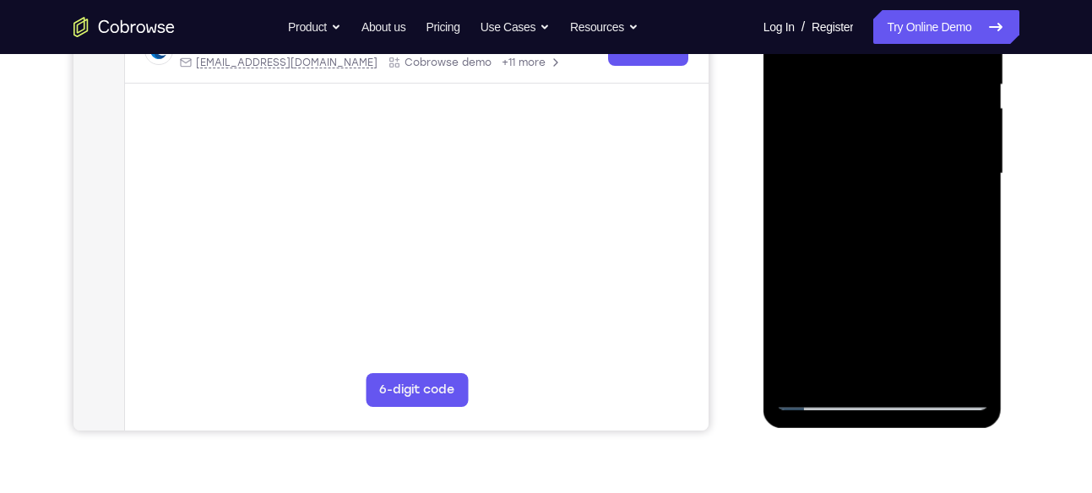
scroll to position [356, 0]
click at [862, 150] on div at bounding box center [882, 172] width 213 height 473
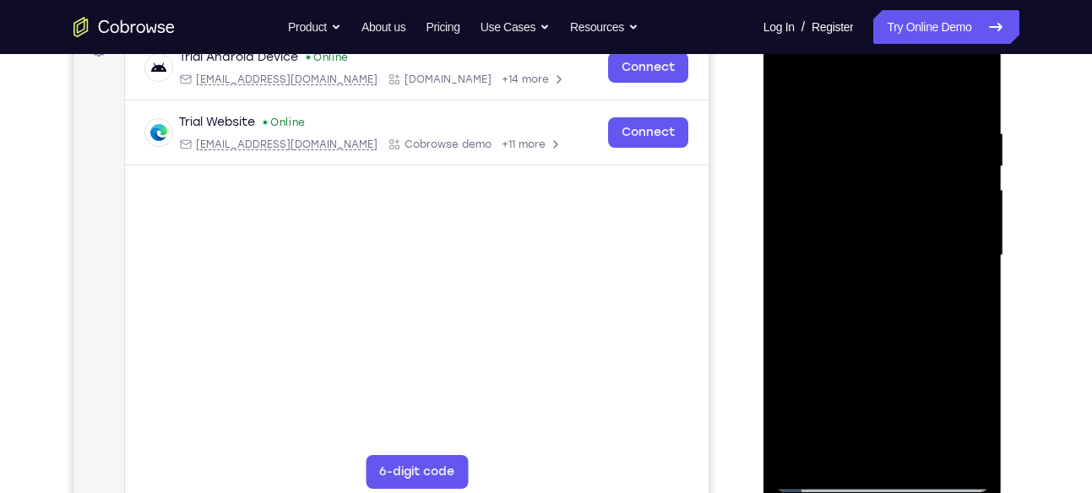
scroll to position [269, 0]
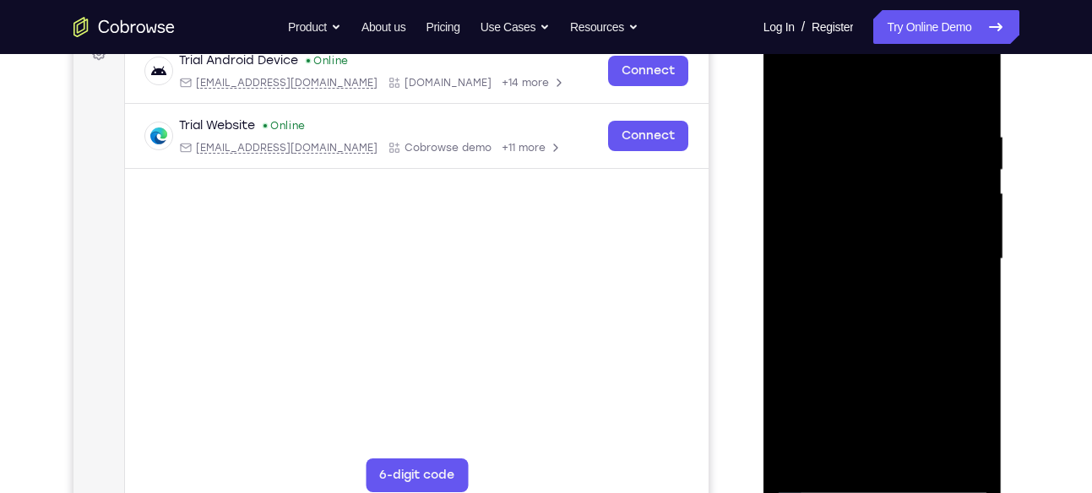
click at [787, 95] on div at bounding box center [882, 259] width 213 height 473
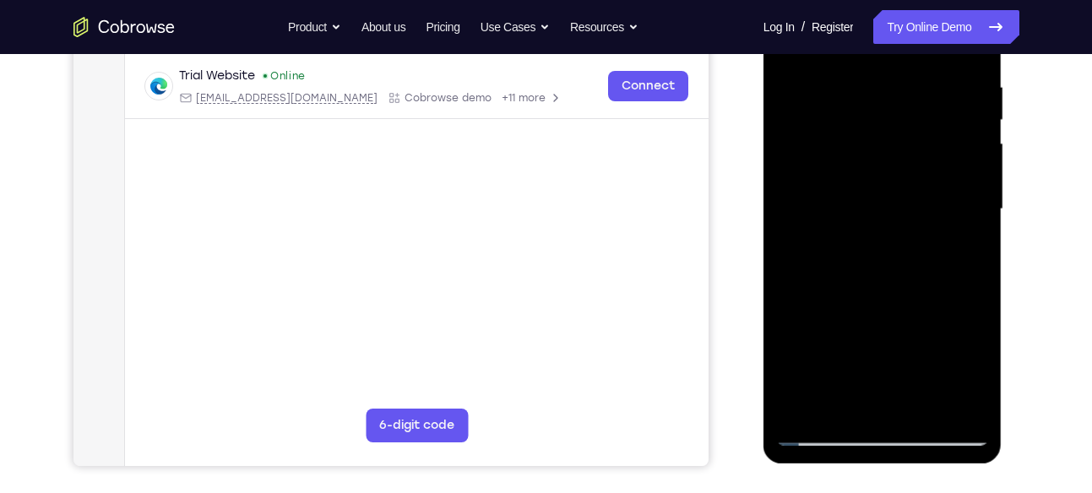
scroll to position [329, 0]
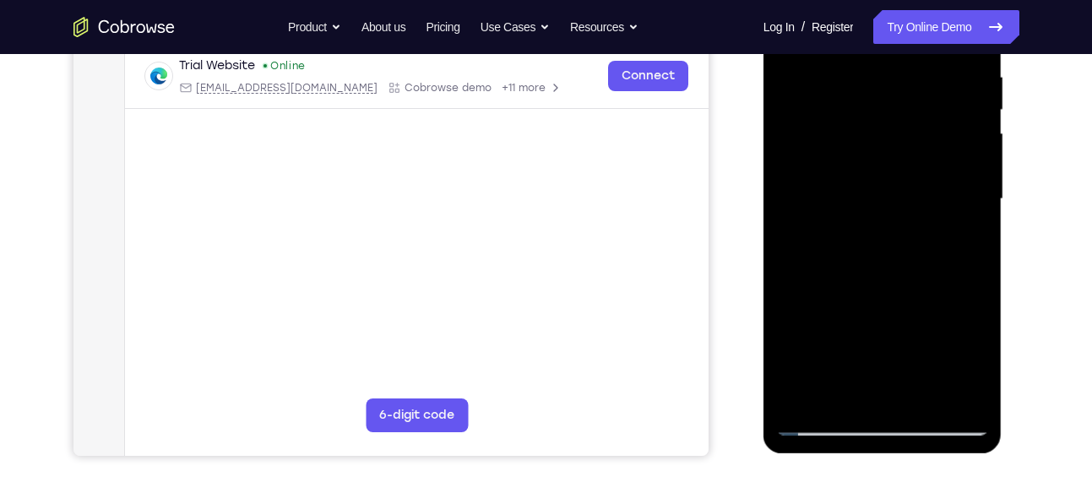
click at [924, 396] on div at bounding box center [882, 199] width 213 height 473
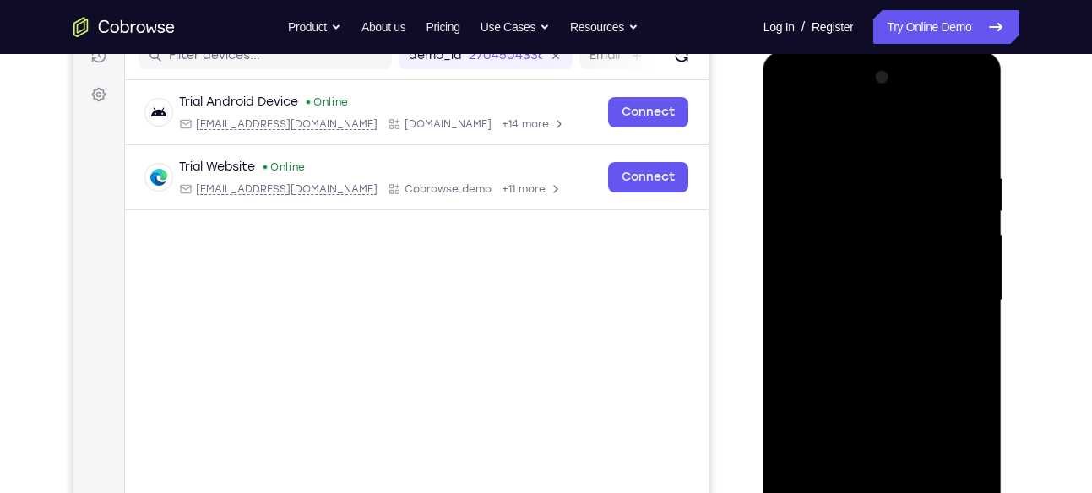
scroll to position [226, 0]
click at [793, 131] on div at bounding box center [882, 302] width 213 height 473
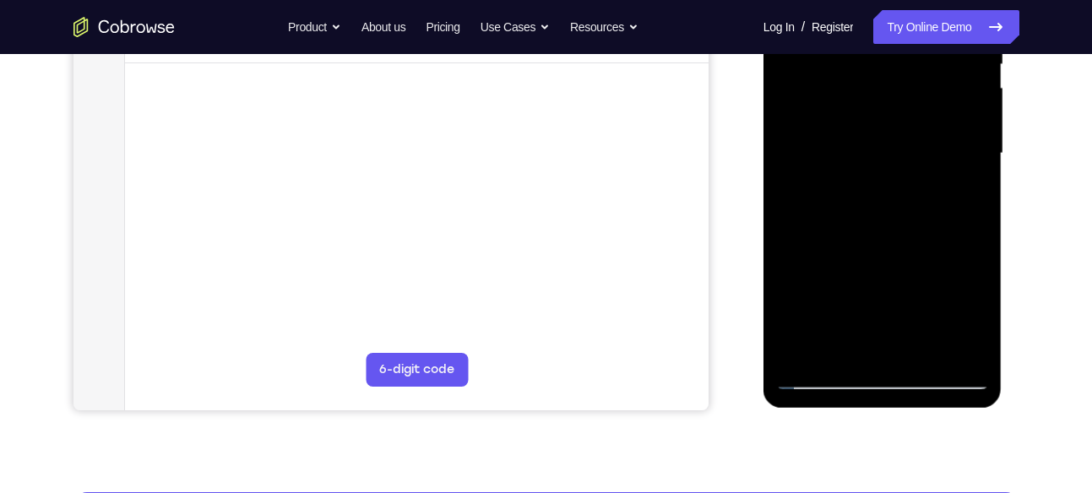
scroll to position [376, 0]
